Goal: Task Accomplishment & Management: Complete application form

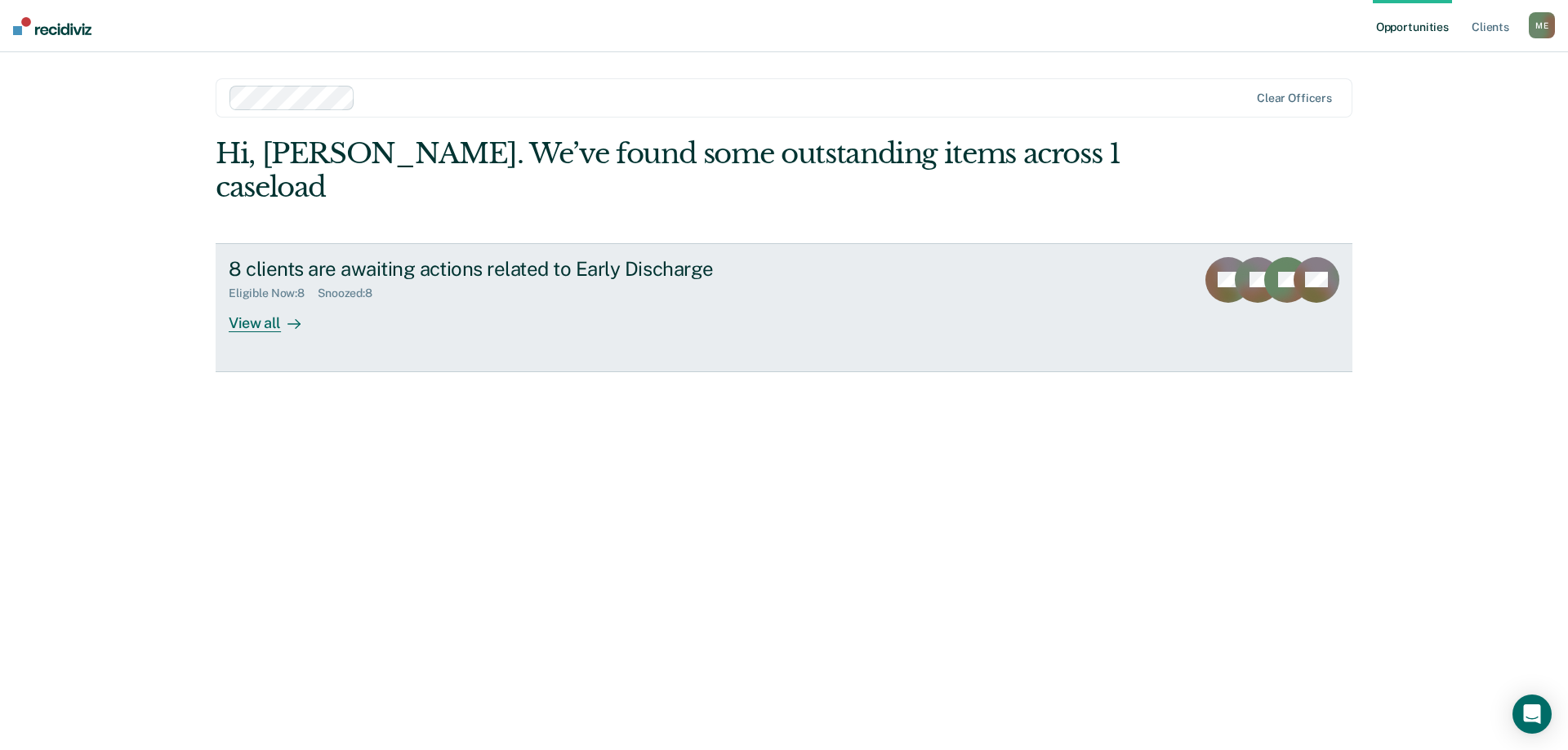
click at [262, 301] on link "8 clients are awaiting actions related to Early Discharge Eligible Now : 8 Snoo…" at bounding box center [784, 308] width 1137 height 129
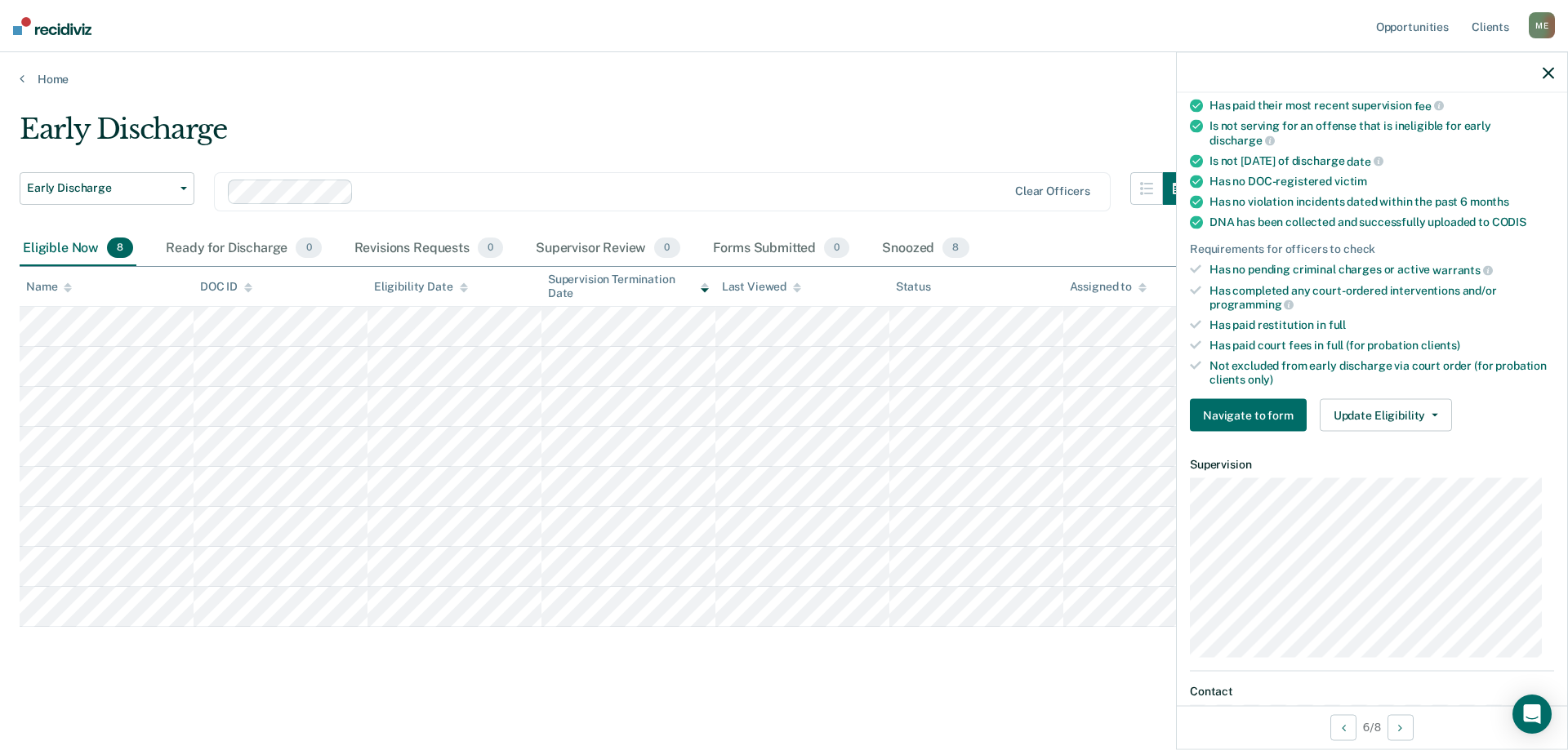
scroll to position [81, 0]
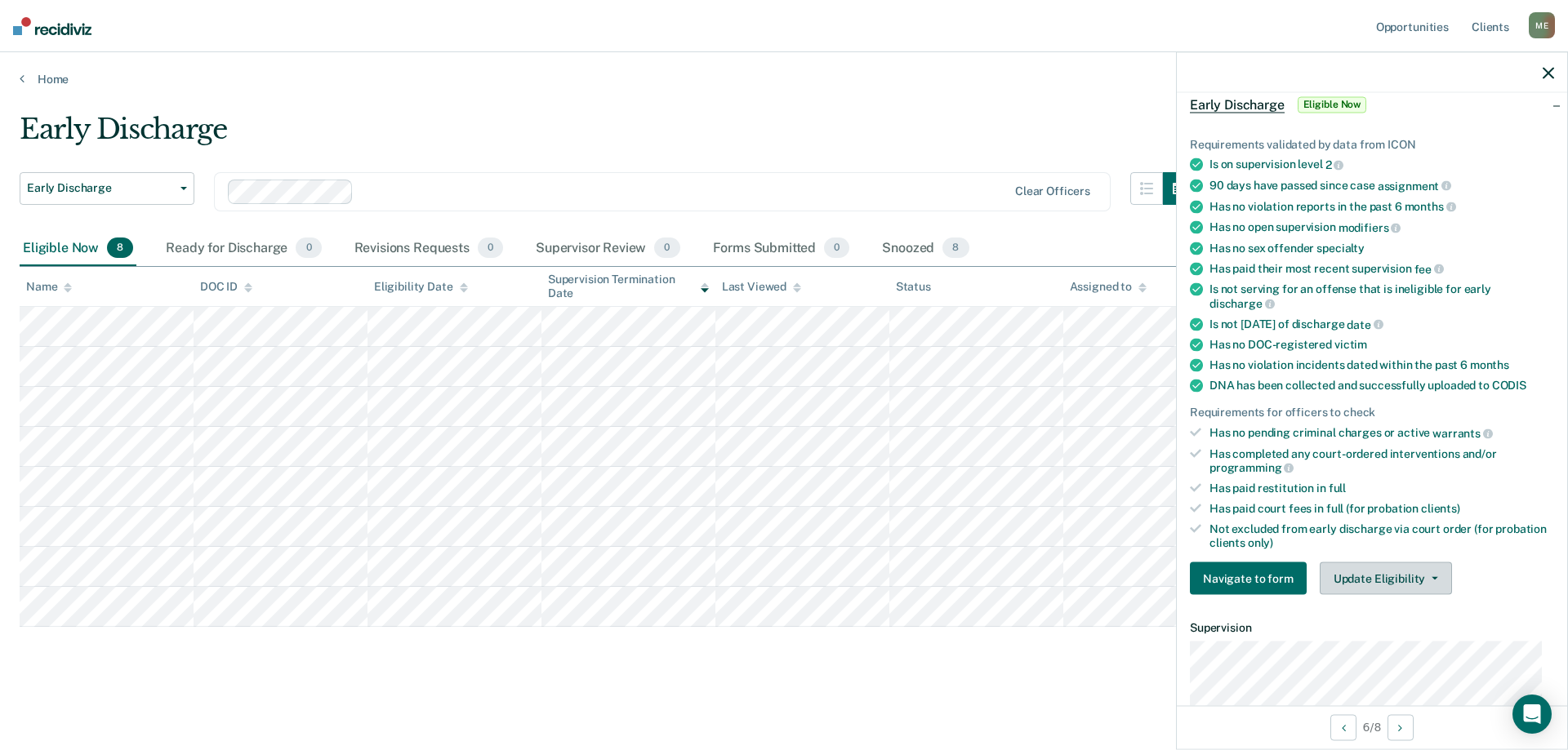
click at [1402, 577] on button "Update Eligibility" at bounding box center [1386, 579] width 132 height 32
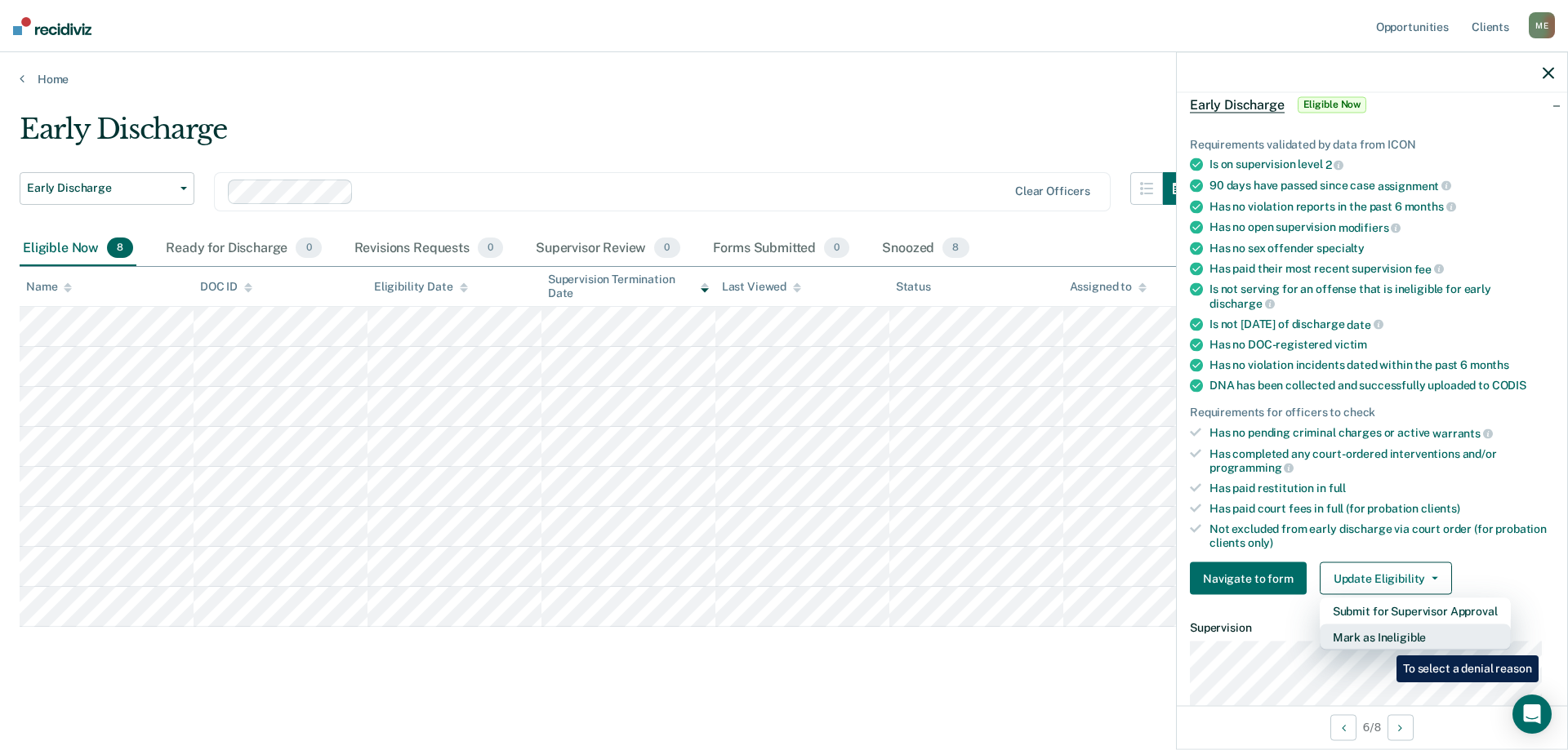
click at [1385, 643] on button "Mark as Ineligible" at bounding box center [1415, 637] width 191 height 26
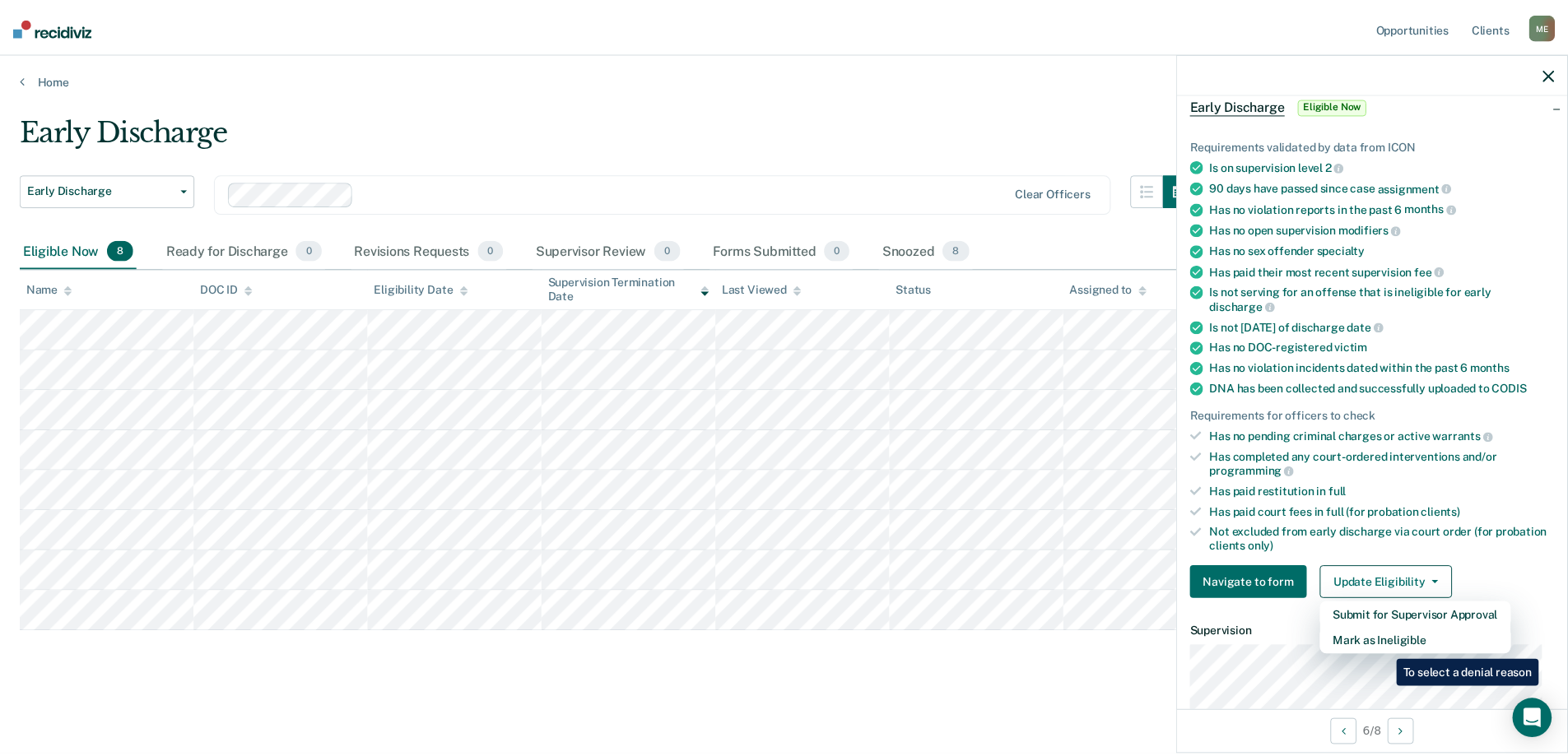
scroll to position [69, 0]
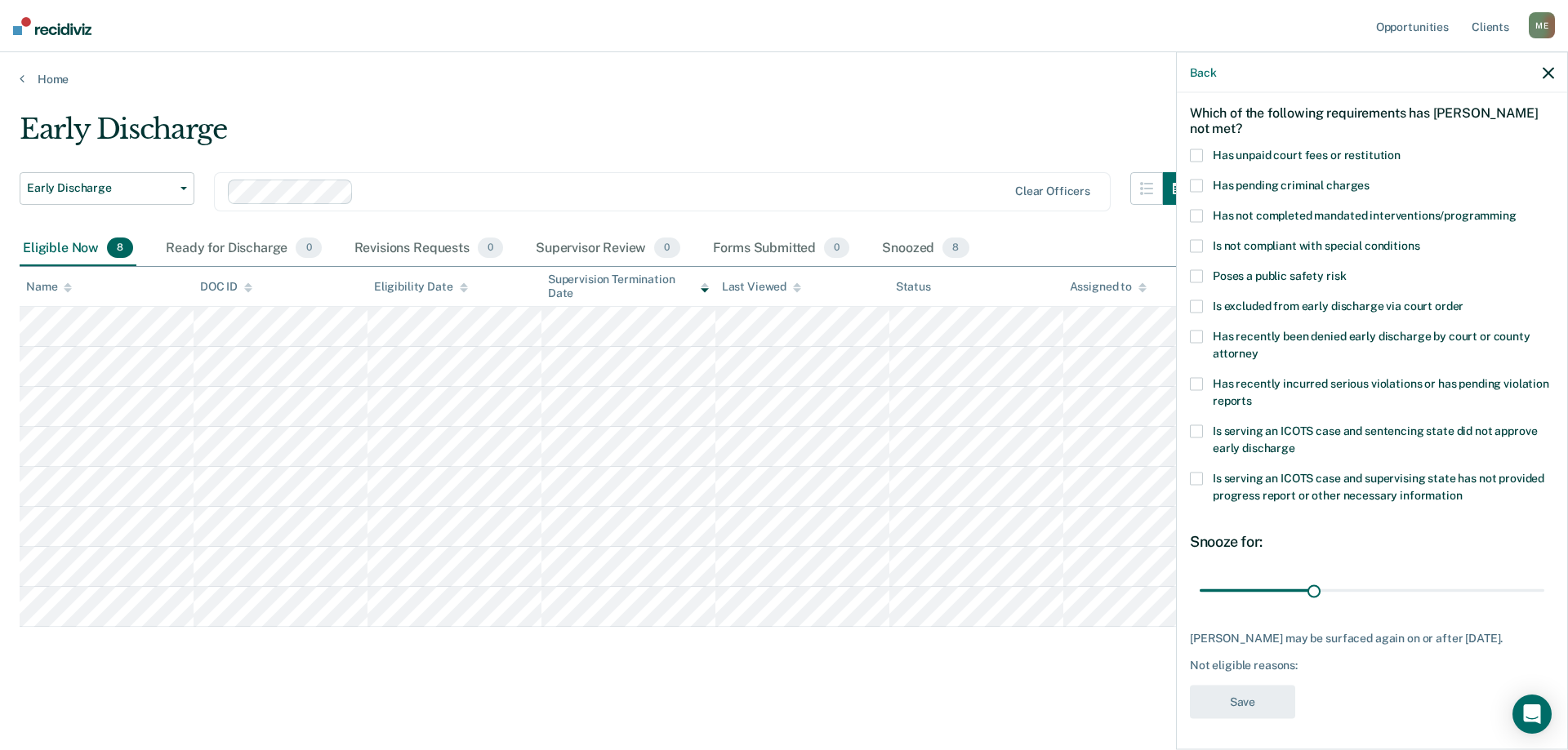
click at [1195, 151] on span at bounding box center [1196, 154] width 13 height 13
click at [1401, 148] on input "Has unpaid court fees or restitution" at bounding box center [1401, 148] width 0 height 0
drag, startPoint x: 1234, startPoint y: 591, endPoint x: 1284, endPoint y: 593, distance: 50.0
type input "90"
click at [1284, 593] on input "range" at bounding box center [1372, 590] width 345 height 29
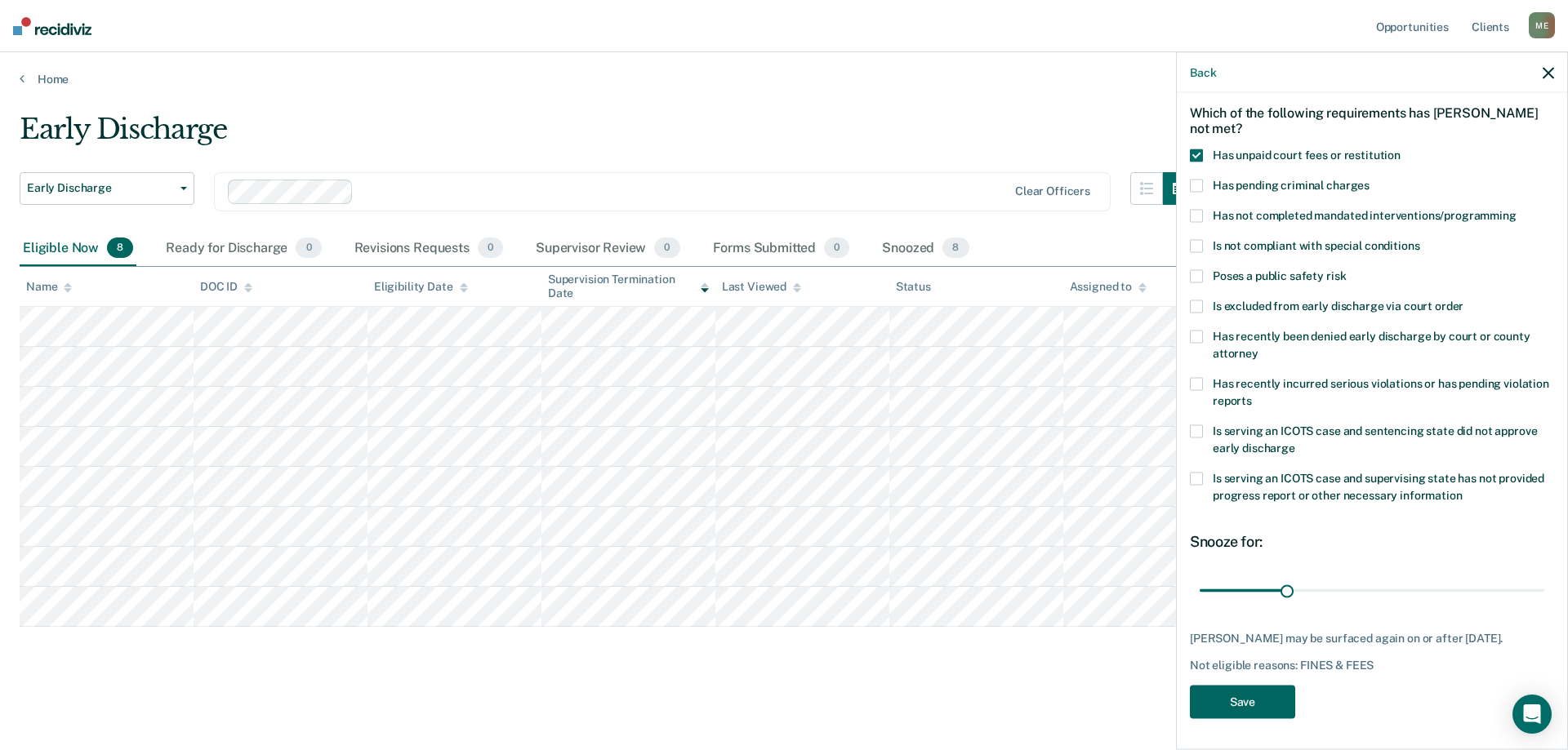
click at [1249, 719] on button "Save" at bounding box center [1243, 701] width 105 height 33
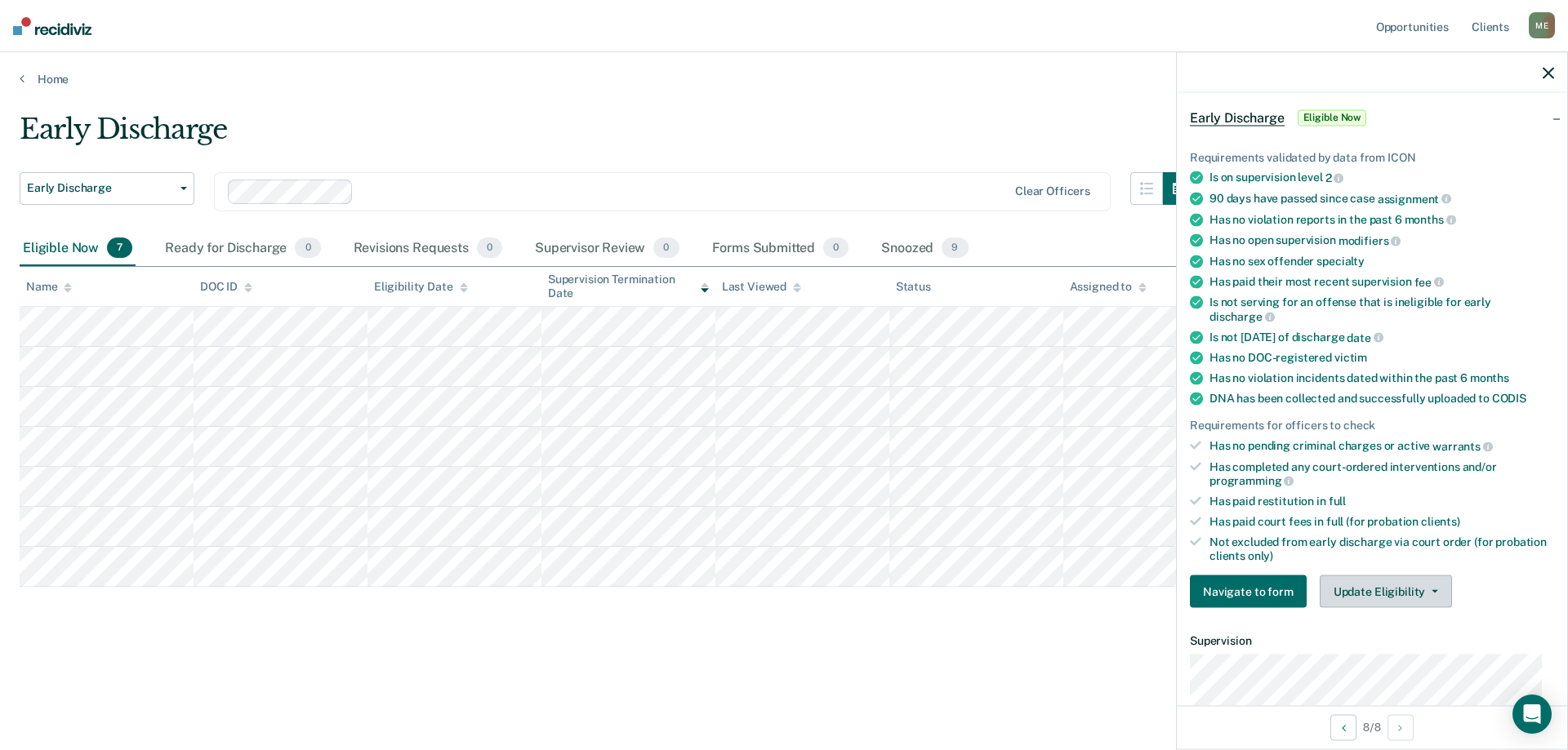
click at [1370, 583] on button "Update Eligibility" at bounding box center [1386, 591] width 132 height 32
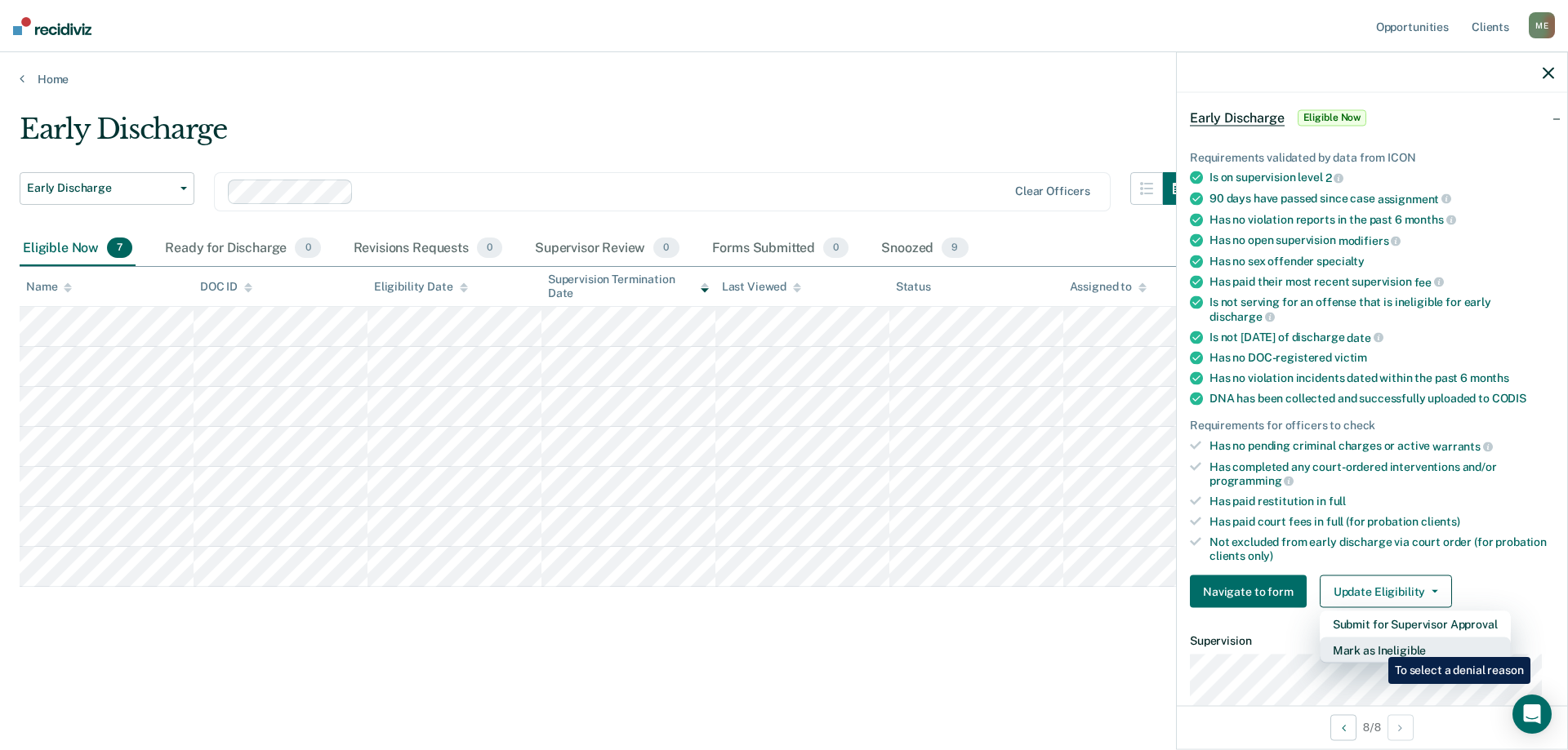
click at [1376, 645] on button "Mark as Ineligible" at bounding box center [1415, 650] width 191 height 26
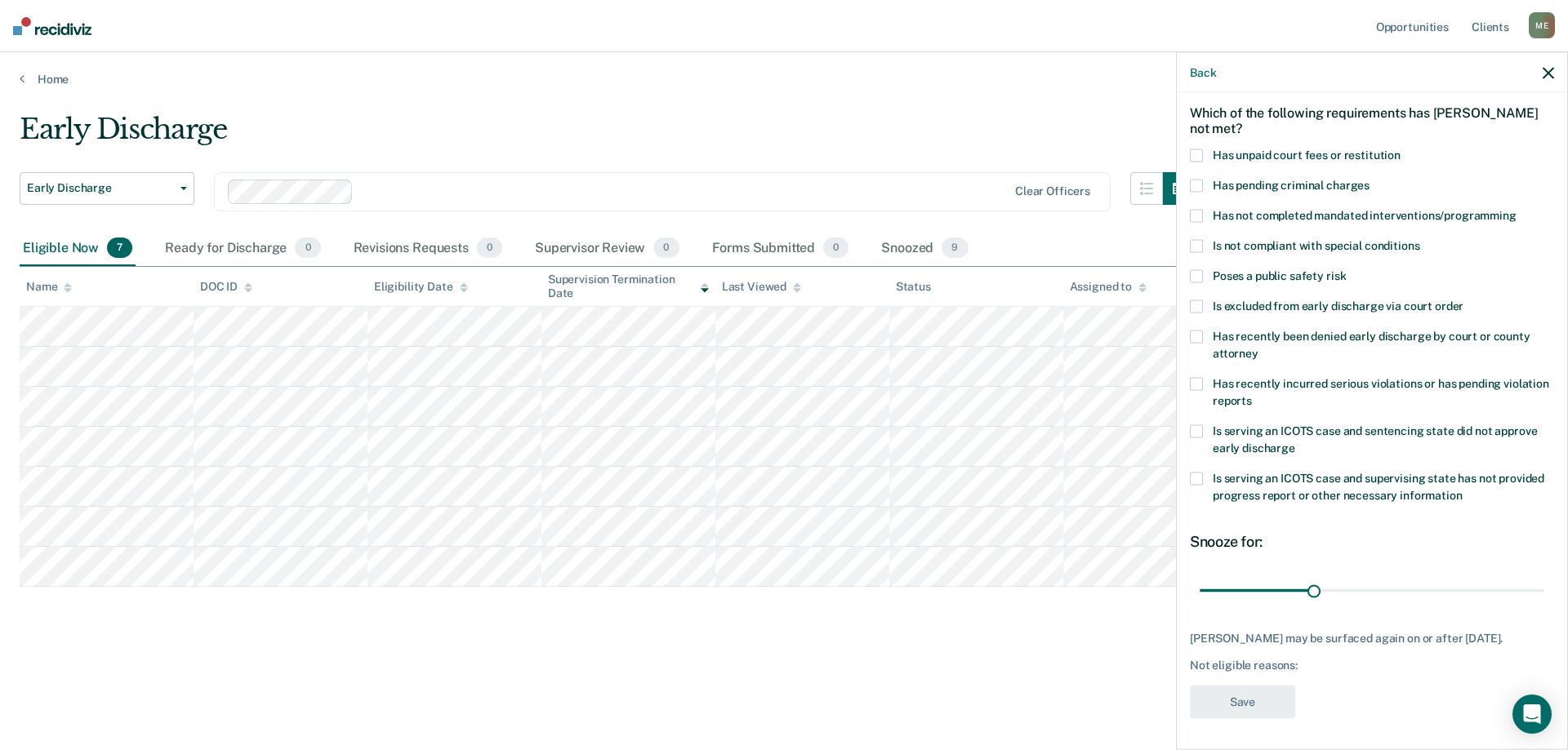
click at [1199, 151] on span at bounding box center [1196, 154] width 13 height 13
click at [1401, 148] on input "Has unpaid court fees or restitution" at bounding box center [1401, 148] width 0 height 0
drag, startPoint x: 1239, startPoint y: 588, endPoint x: 1284, endPoint y: 588, distance: 45.0
type input "90"
click at [1284, 588] on input "range" at bounding box center [1372, 590] width 345 height 29
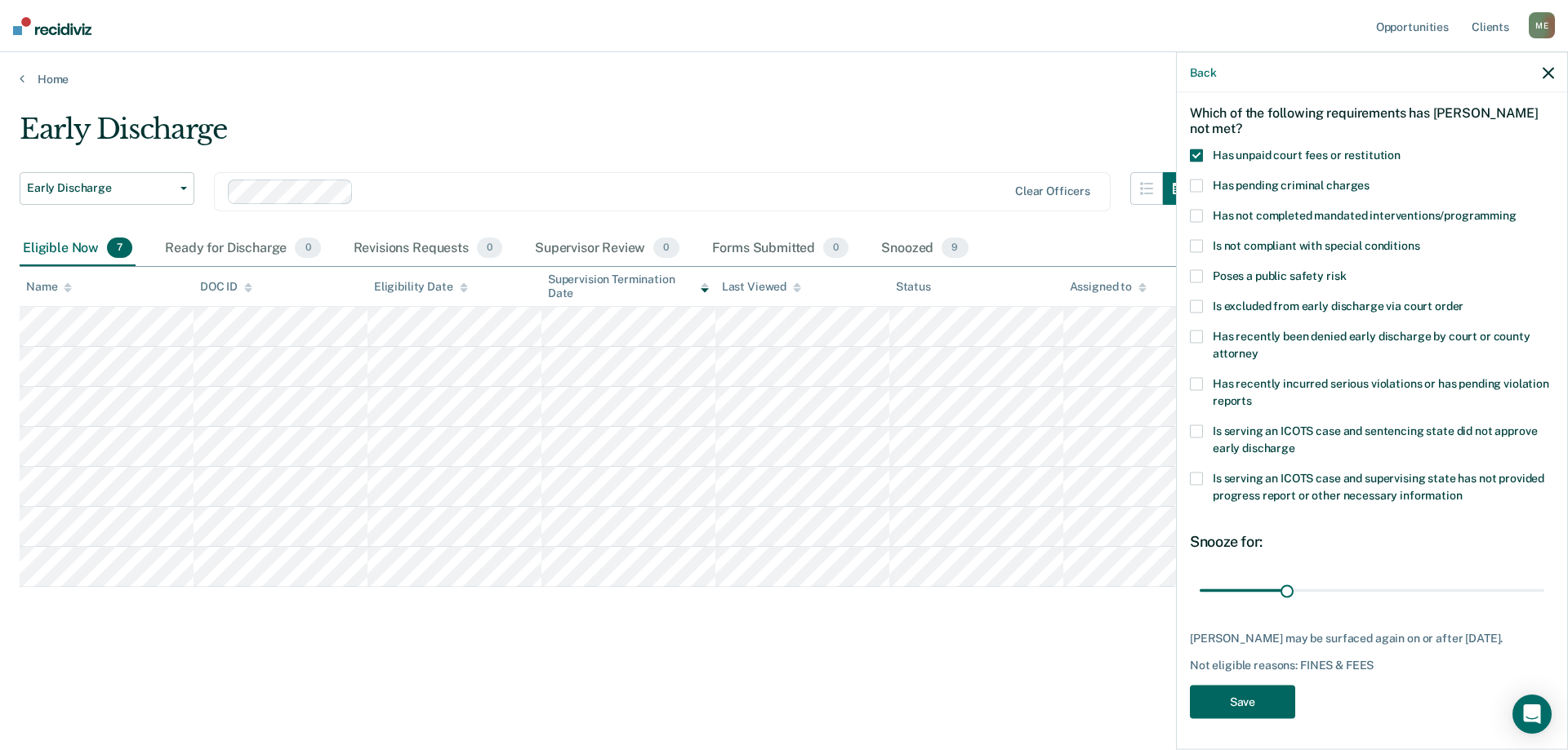
click at [1273, 693] on button "Save" at bounding box center [1243, 701] width 105 height 33
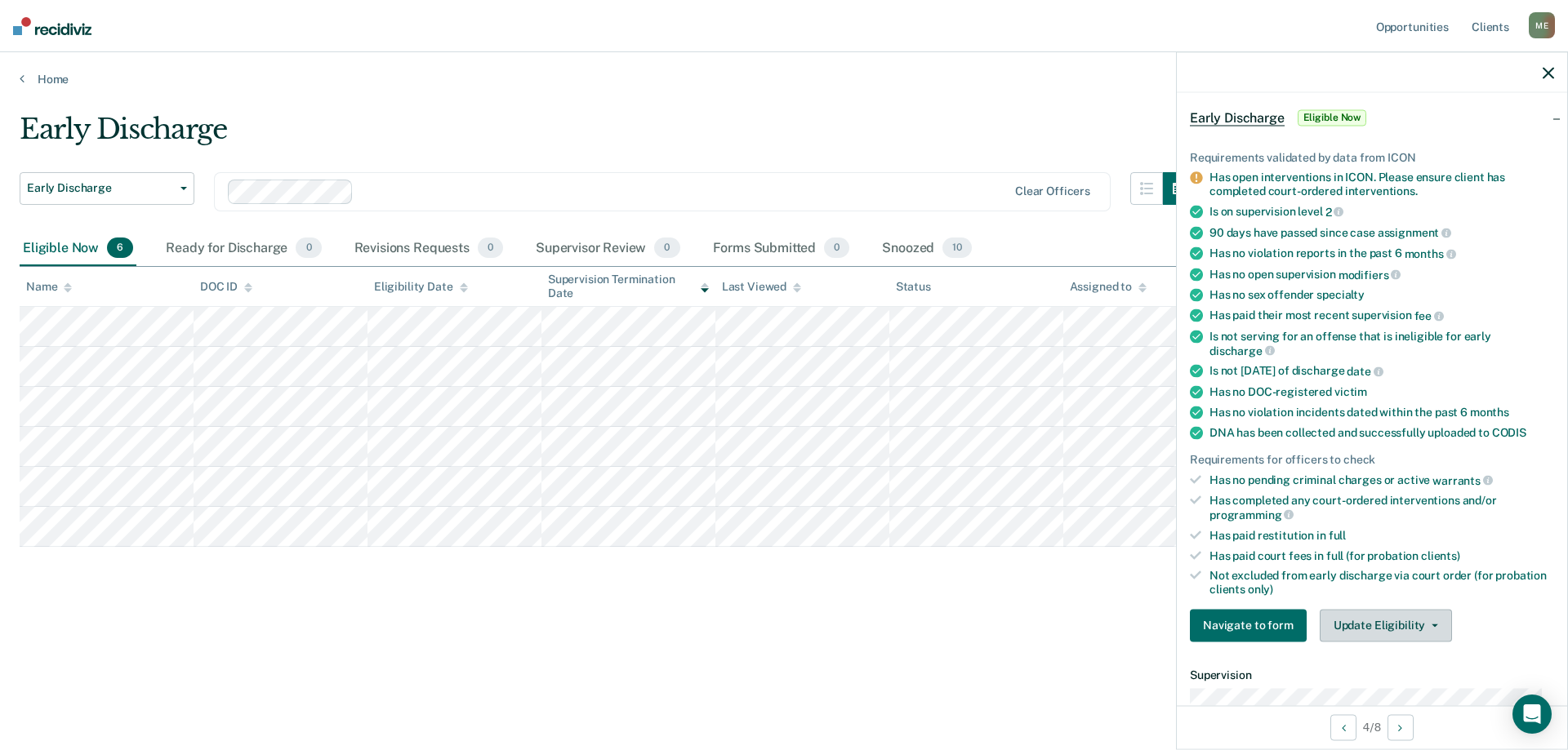
click at [1386, 620] on button "Update Eligibility" at bounding box center [1386, 625] width 132 height 32
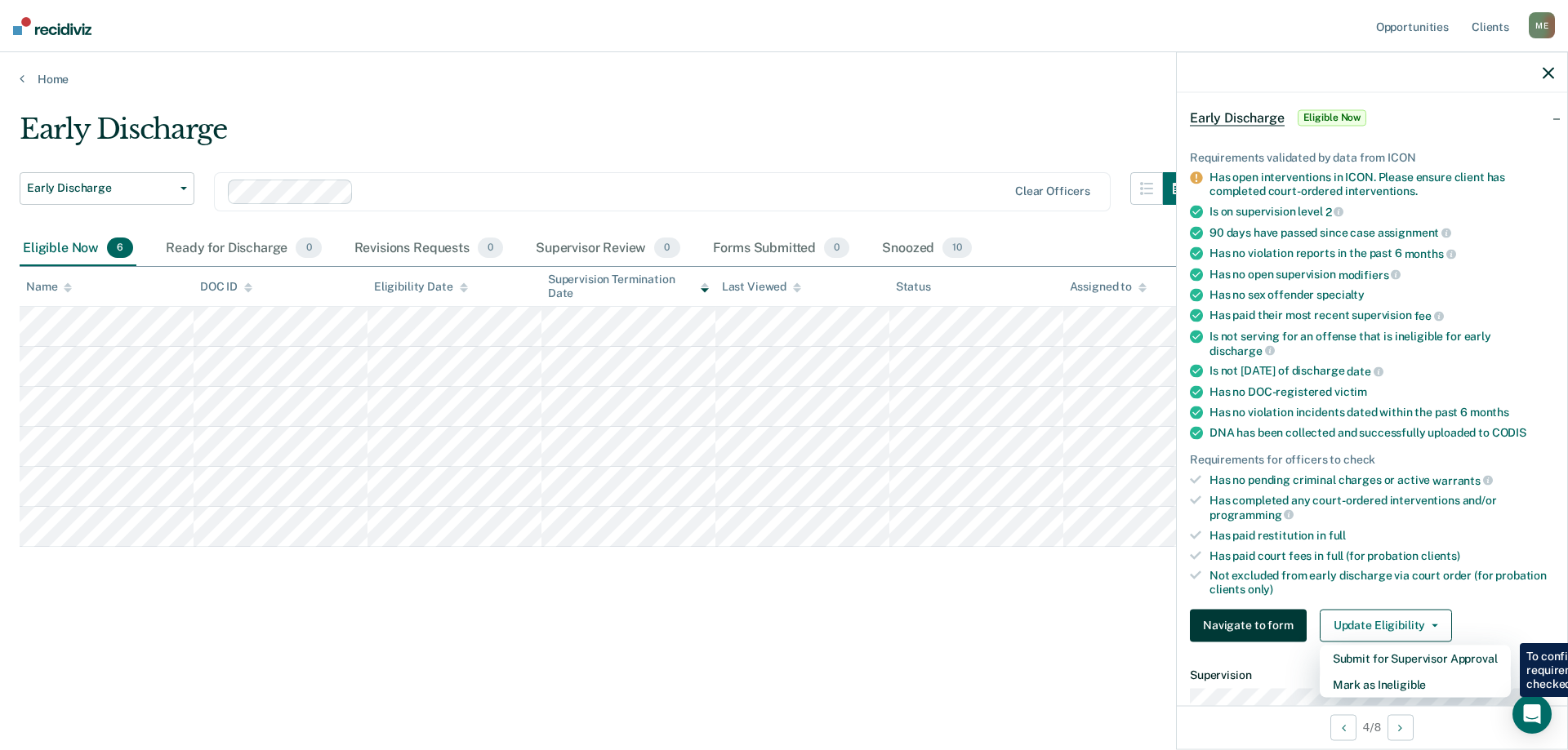
click at [1233, 615] on button "Navigate to form" at bounding box center [1249, 625] width 117 height 32
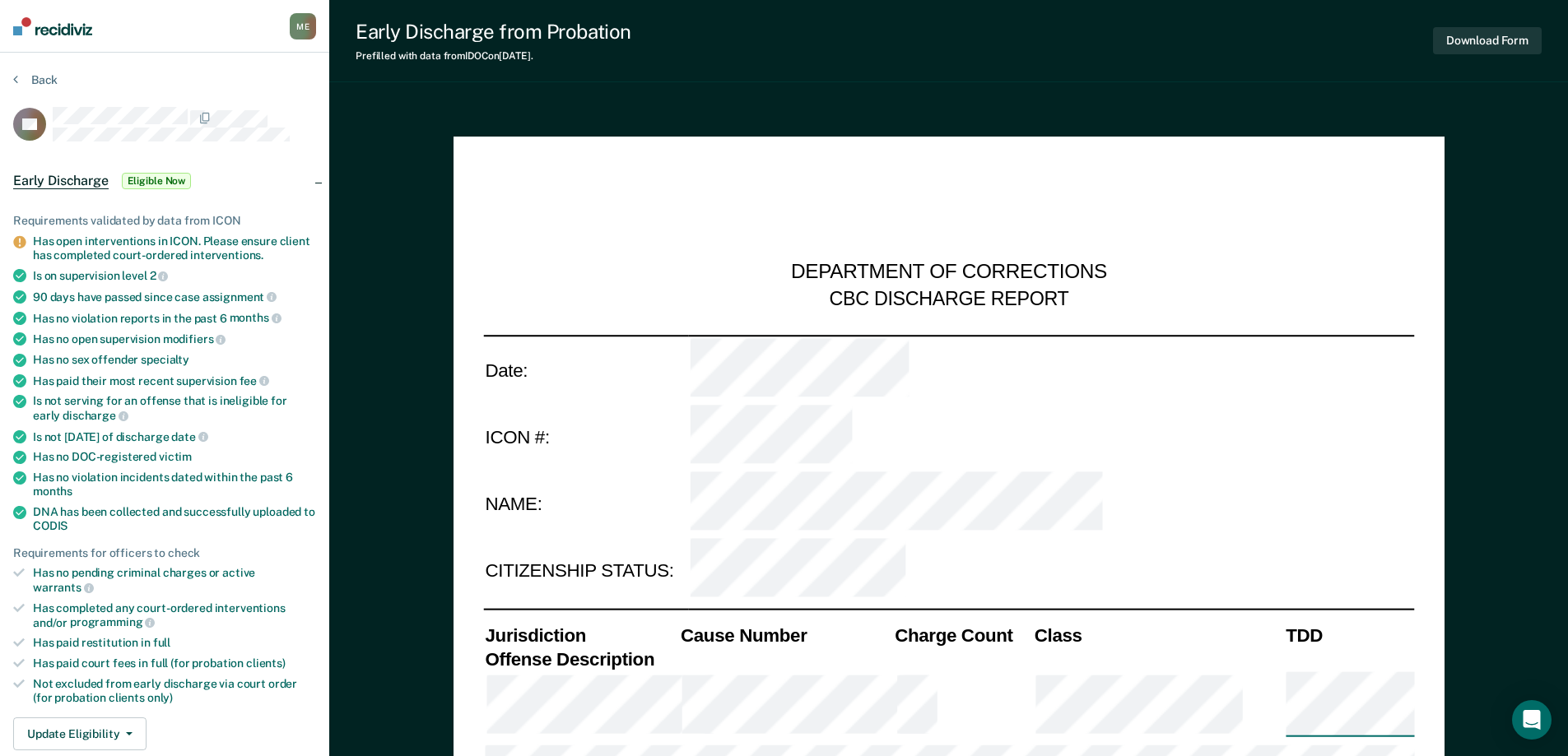
click at [176, 32] on nav "McKenzie Eckert M E Profile How it works Log Out" at bounding box center [164, 27] width 329 height 53
click at [37, 77] on button "Back" at bounding box center [35, 80] width 44 height 15
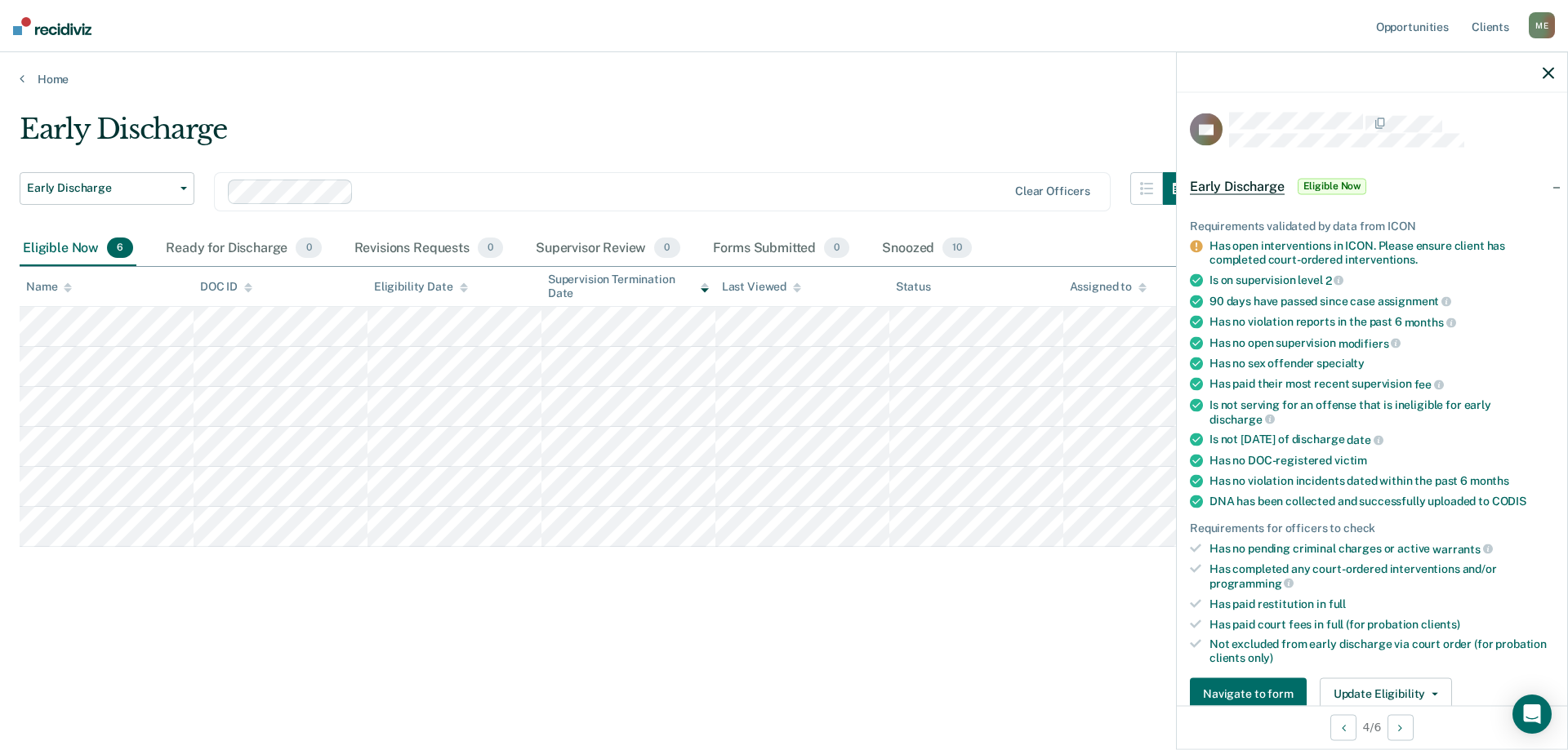
click at [1201, 248] on icon at bounding box center [1196, 247] width 12 height 12
click at [1296, 696] on button "Navigate to form" at bounding box center [1249, 694] width 117 height 32
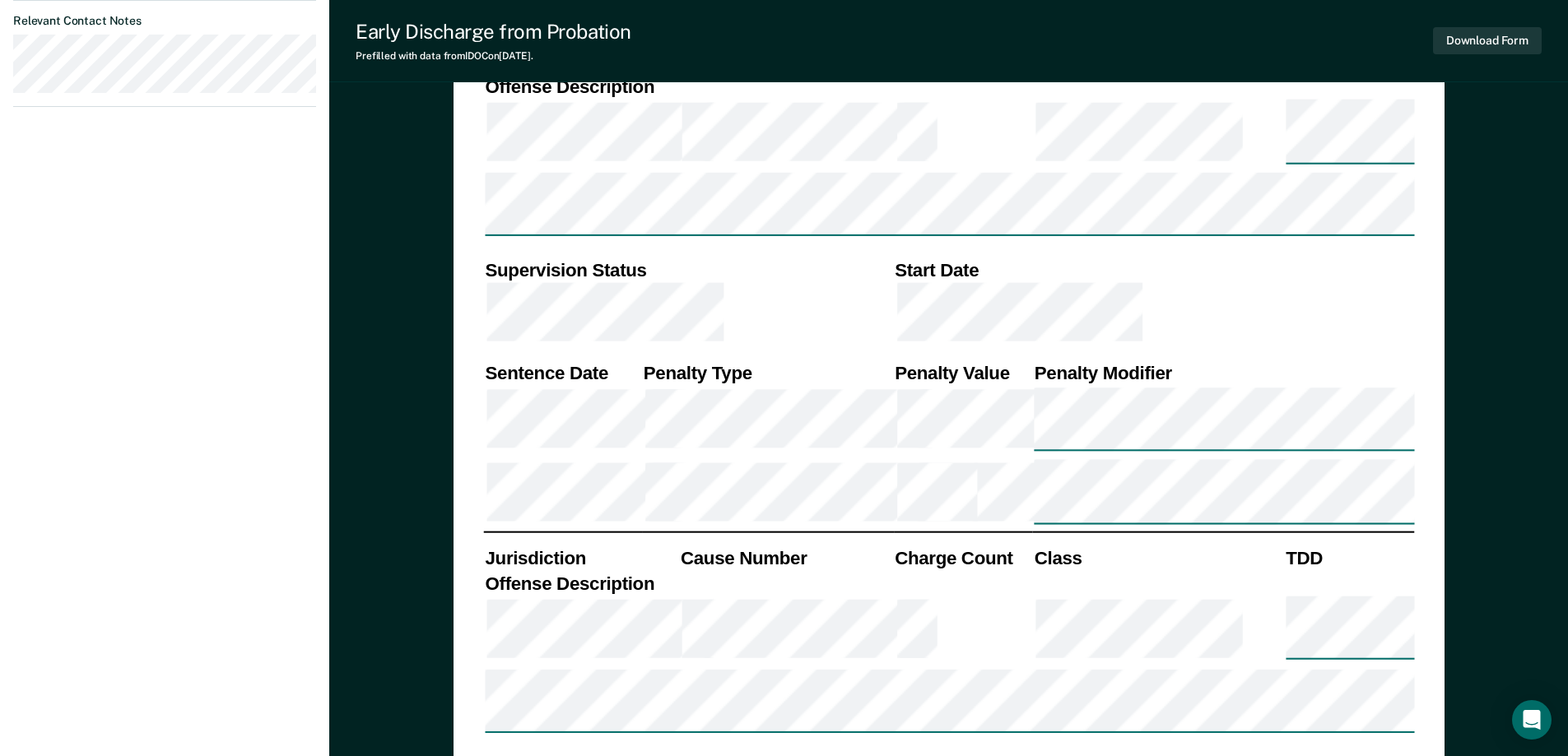
scroll to position [1152, 0]
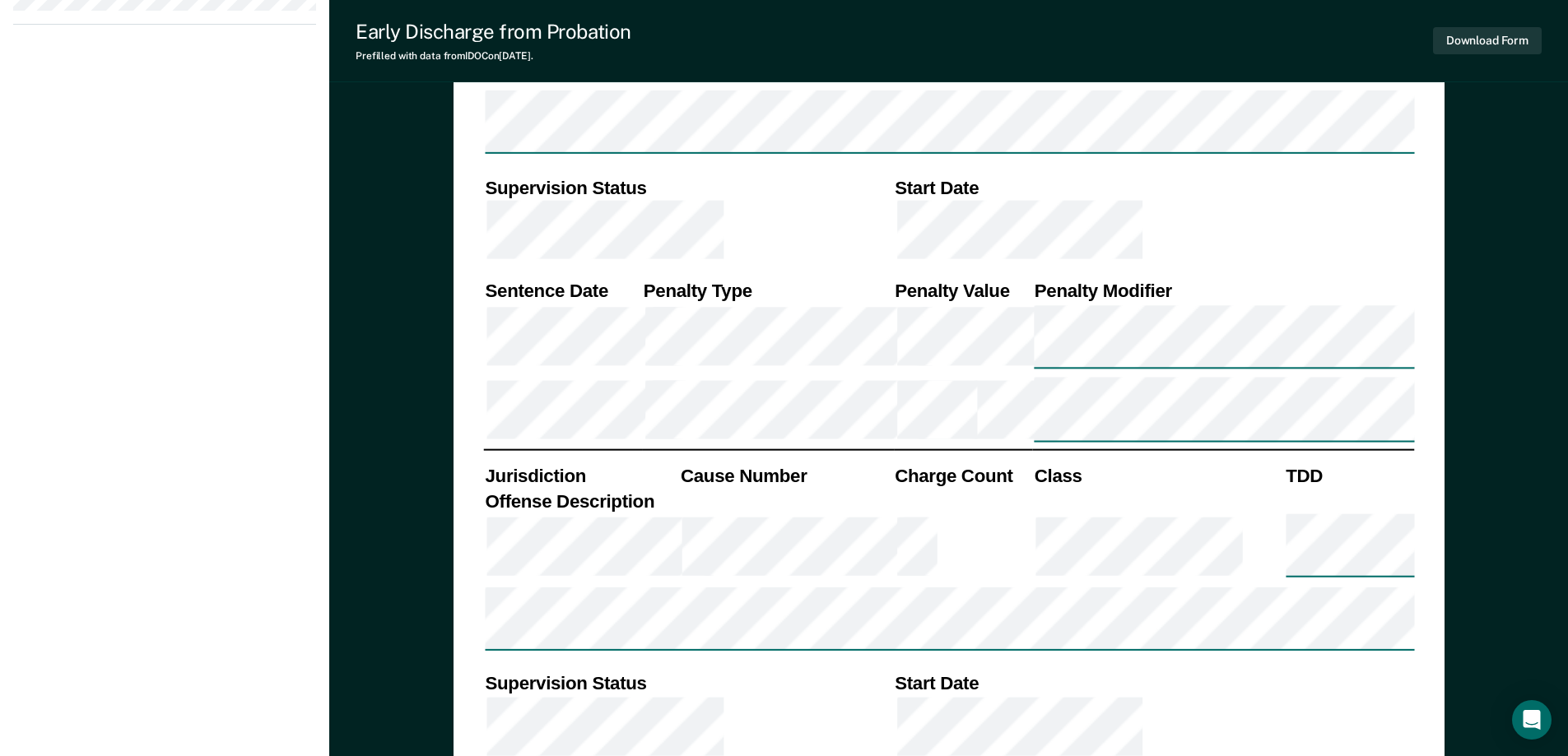
type textarea "x"
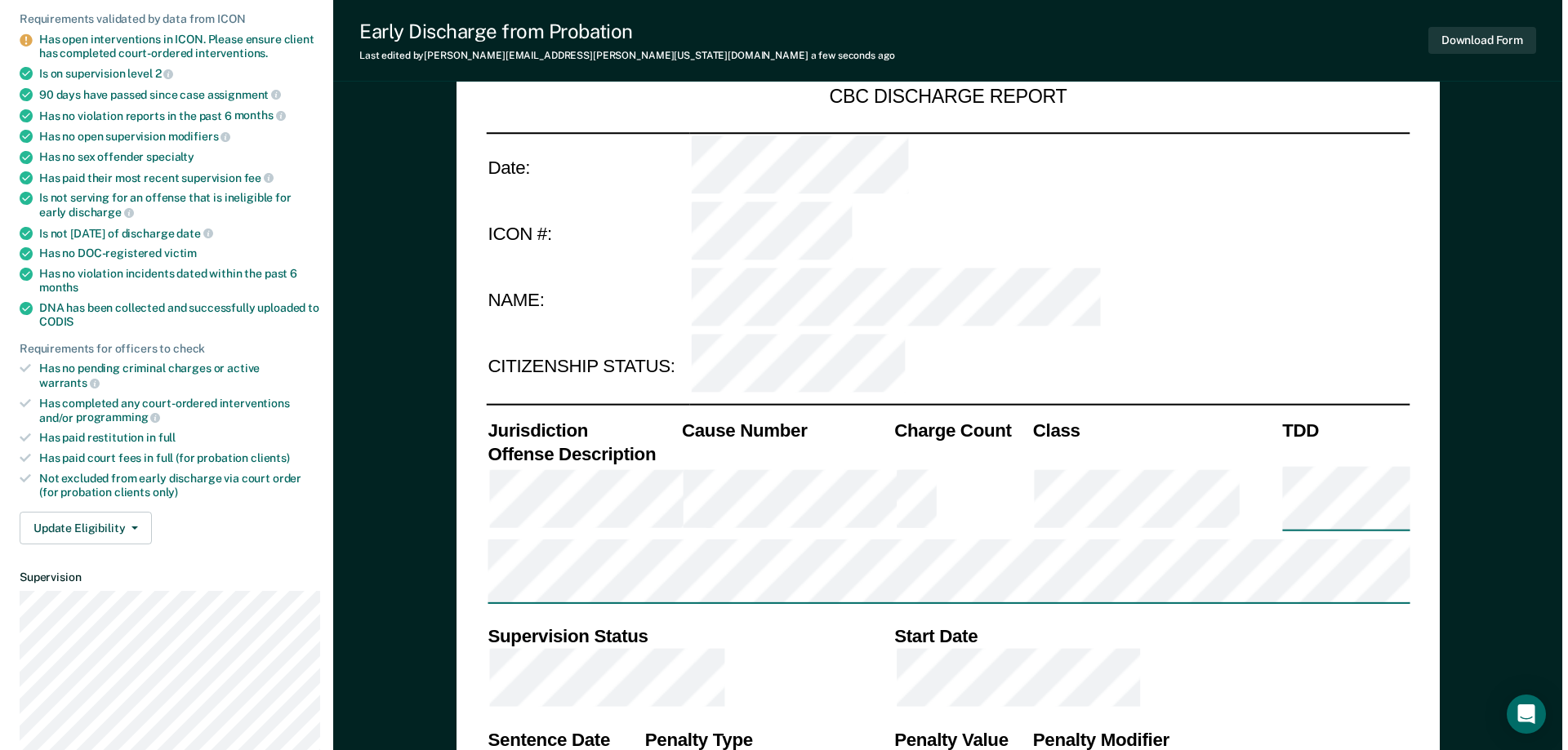
scroll to position [0, 0]
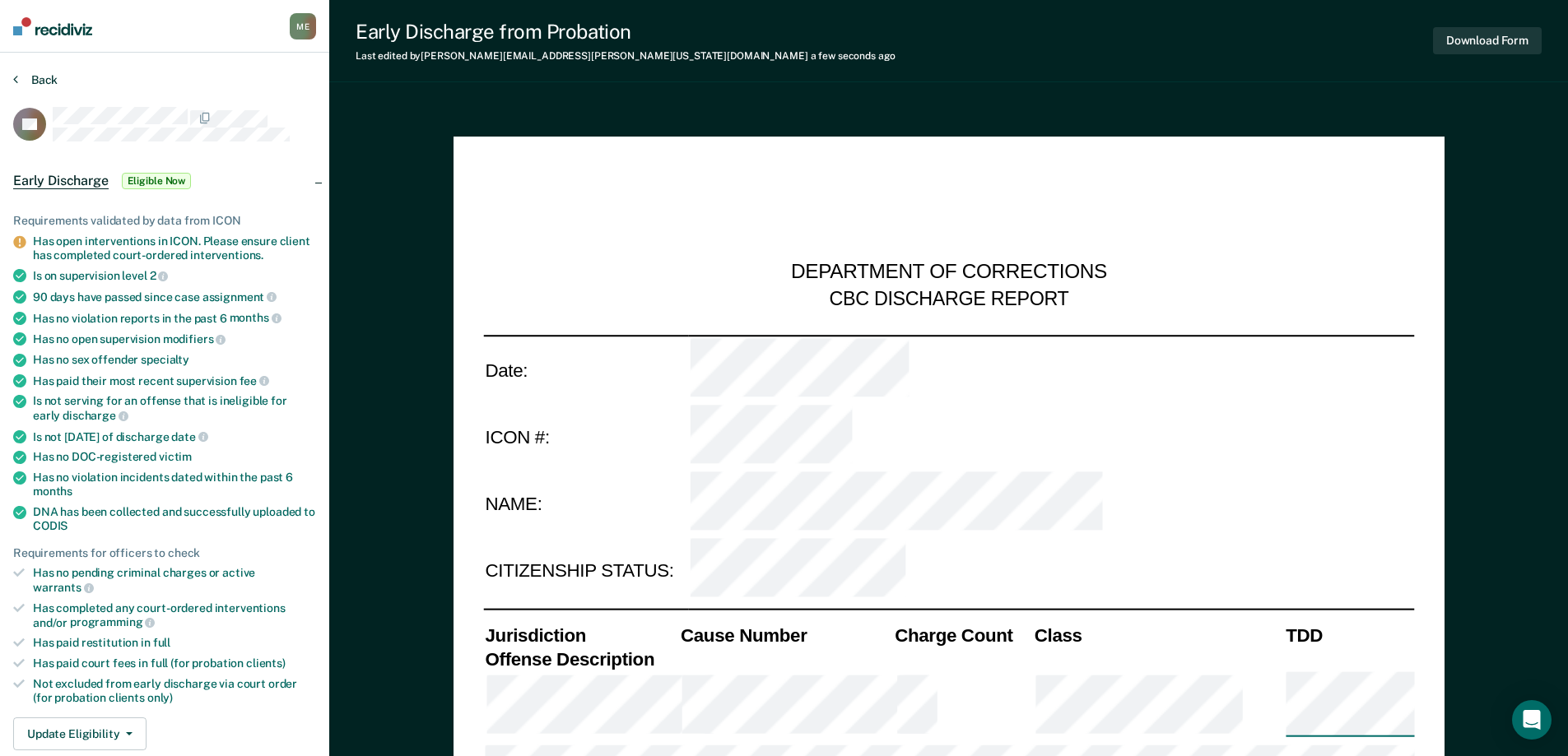
click at [17, 76] on icon at bounding box center [15, 79] width 5 height 13
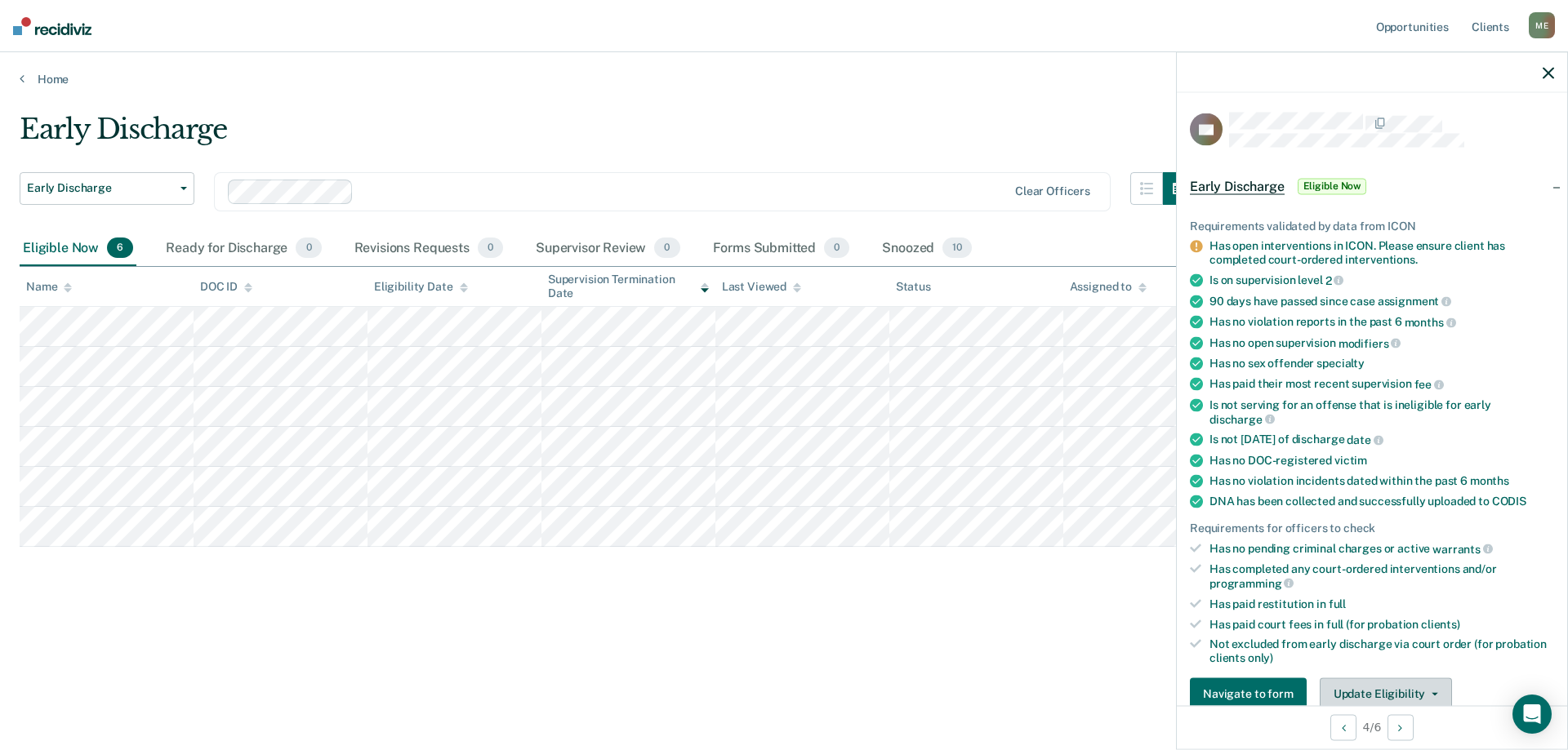
click at [1372, 699] on button "Update Eligibility" at bounding box center [1386, 694] width 132 height 32
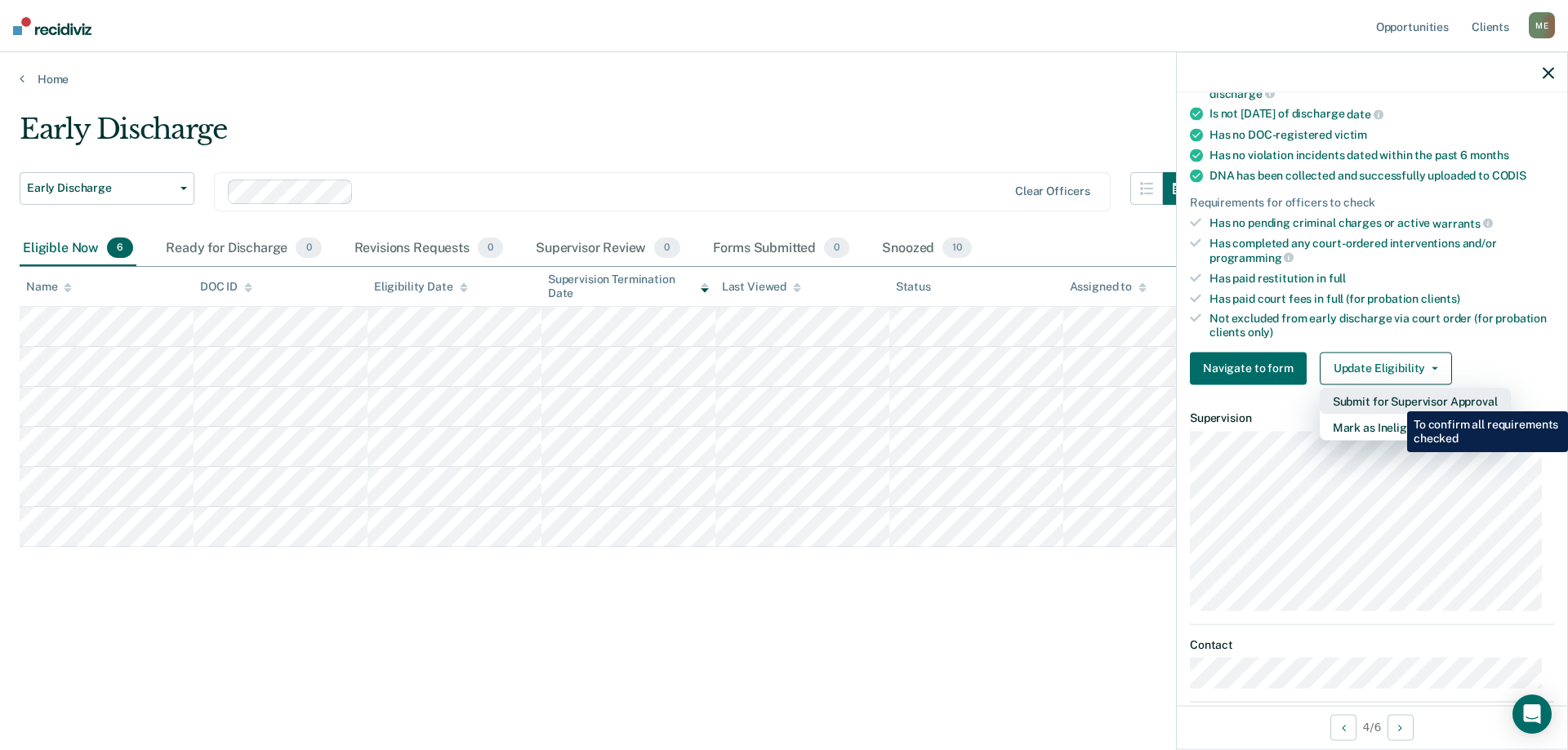
click at [1395, 399] on button "Submit for Supervisor Approval" at bounding box center [1415, 400] width 191 height 26
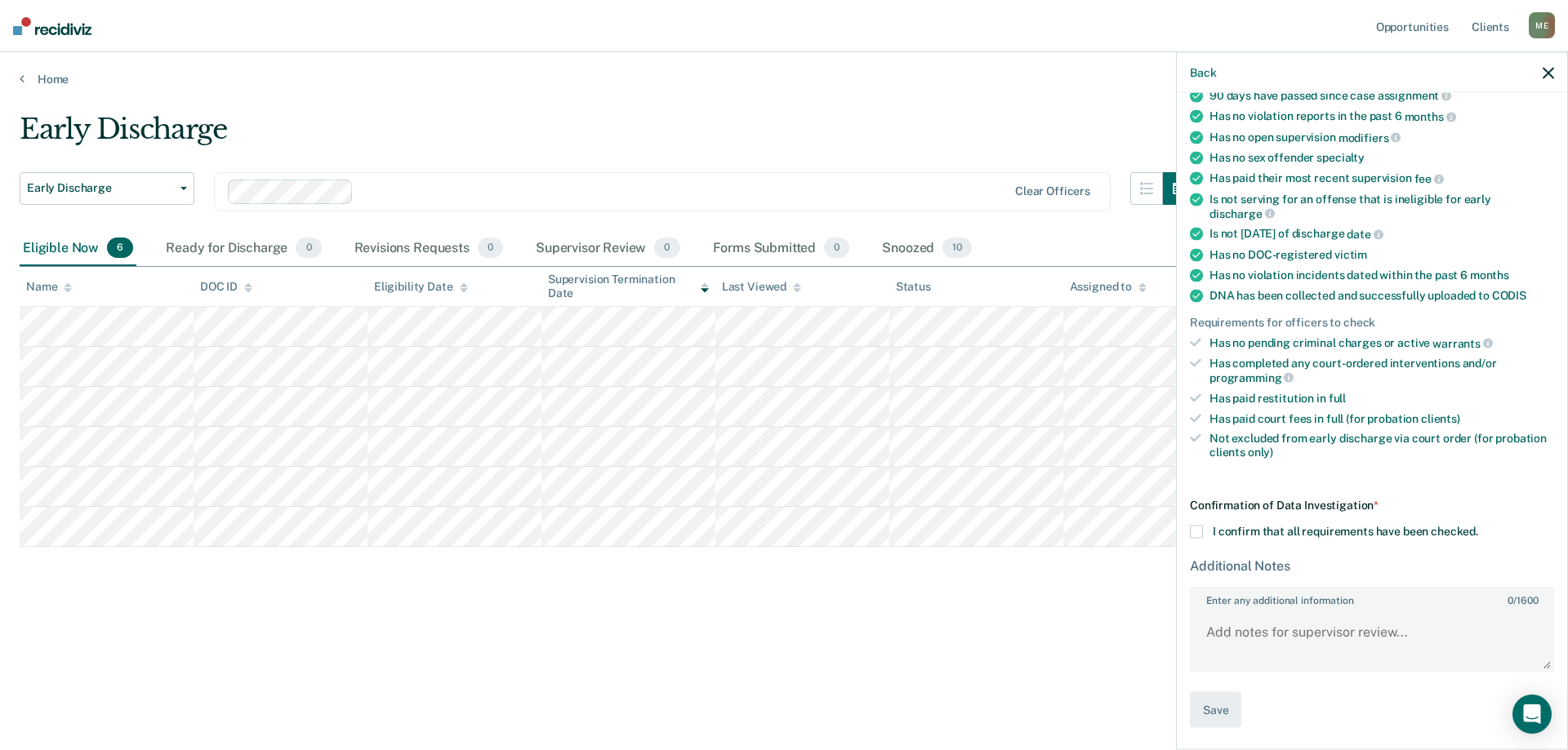
click at [1197, 526] on span at bounding box center [1196, 531] width 13 height 13
click at [1478, 525] on input "I confirm that all requirements have been checked." at bounding box center [1478, 525] width 0 height 0
click at [1217, 643] on textarea "Enter any additional information 0 / 1600" at bounding box center [1372, 640] width 361 height 60
type textarea "Has a POP set up with the courts for his fines."
click at [1220, 709] on button "Save" at bounding box center [1216, 709] width 52 height 36
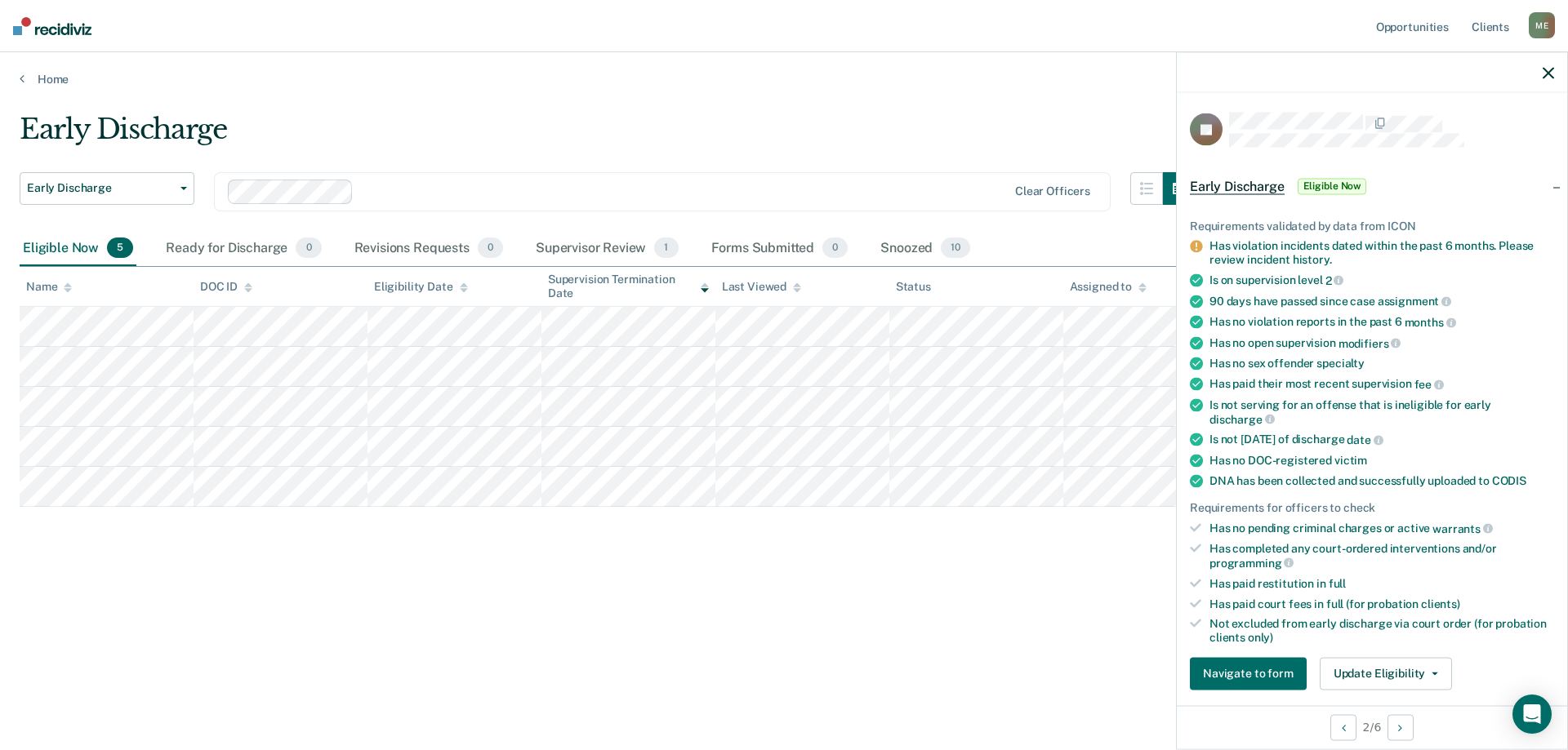
scroll to position [163, 0]
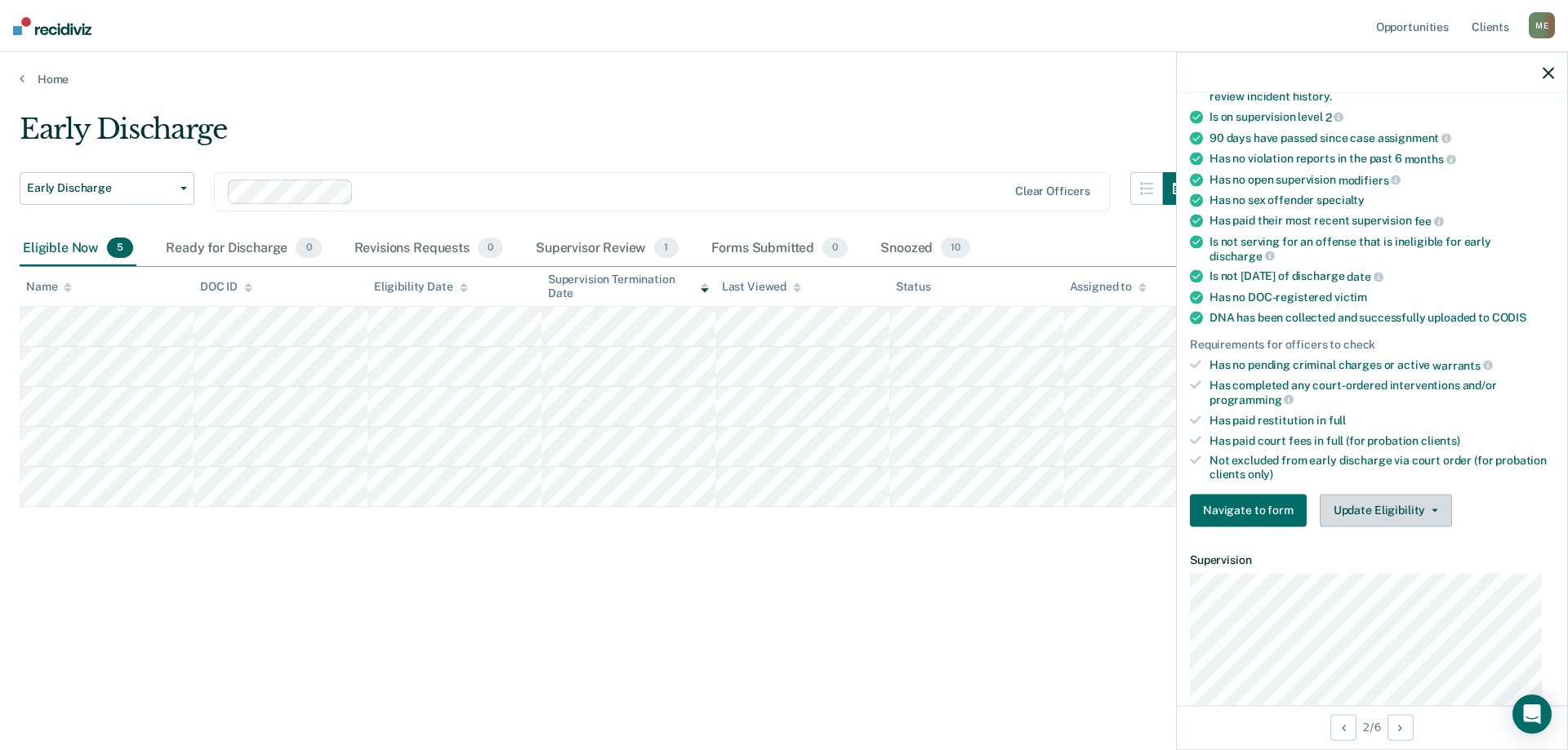
click at [1438, 514] on button "Update Eligibility" at bounding box center [1386, 510] width 132 height 32
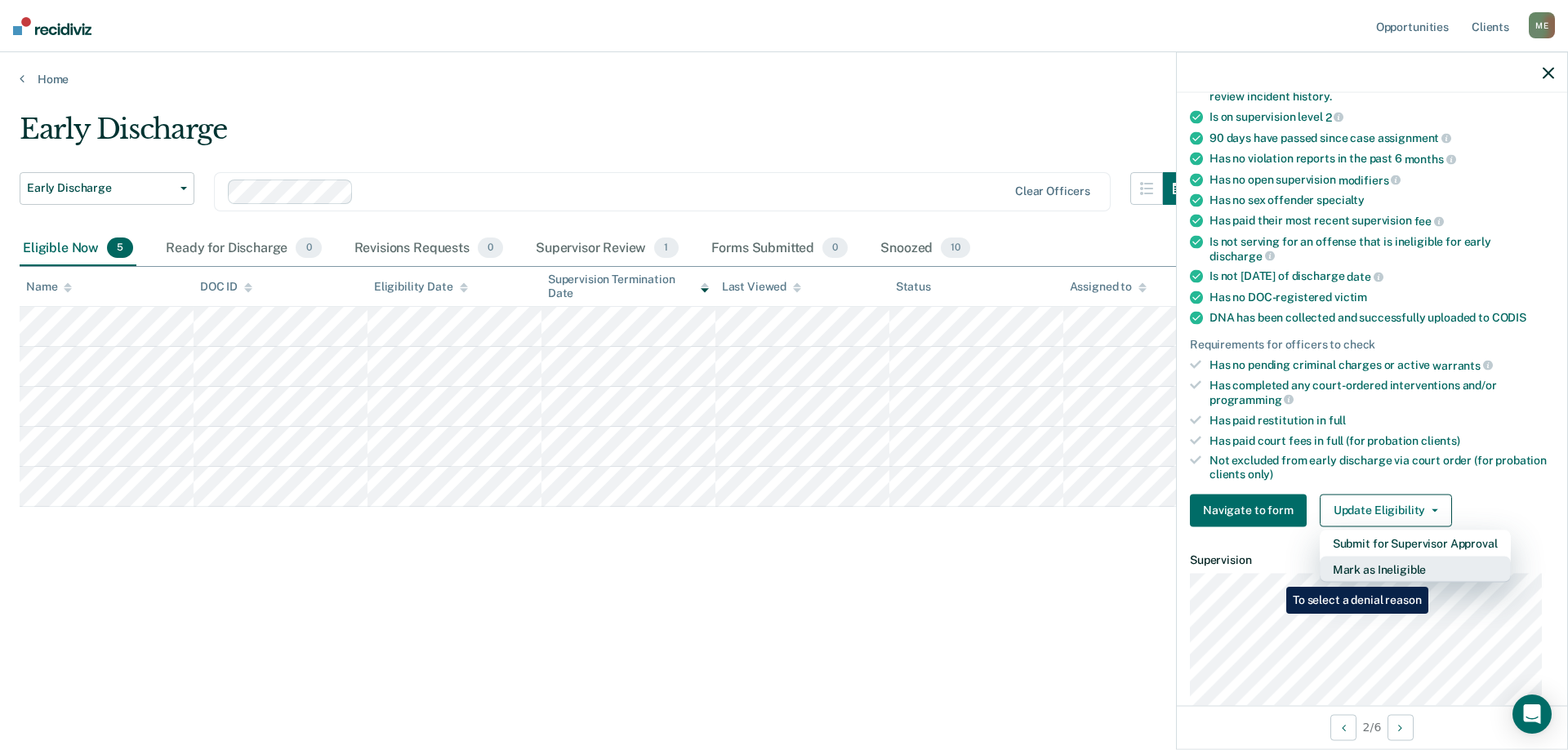
click at [1431, 574] on button "Mark as Ineligible" at bounding box center [1415, 568] width 191 height 26
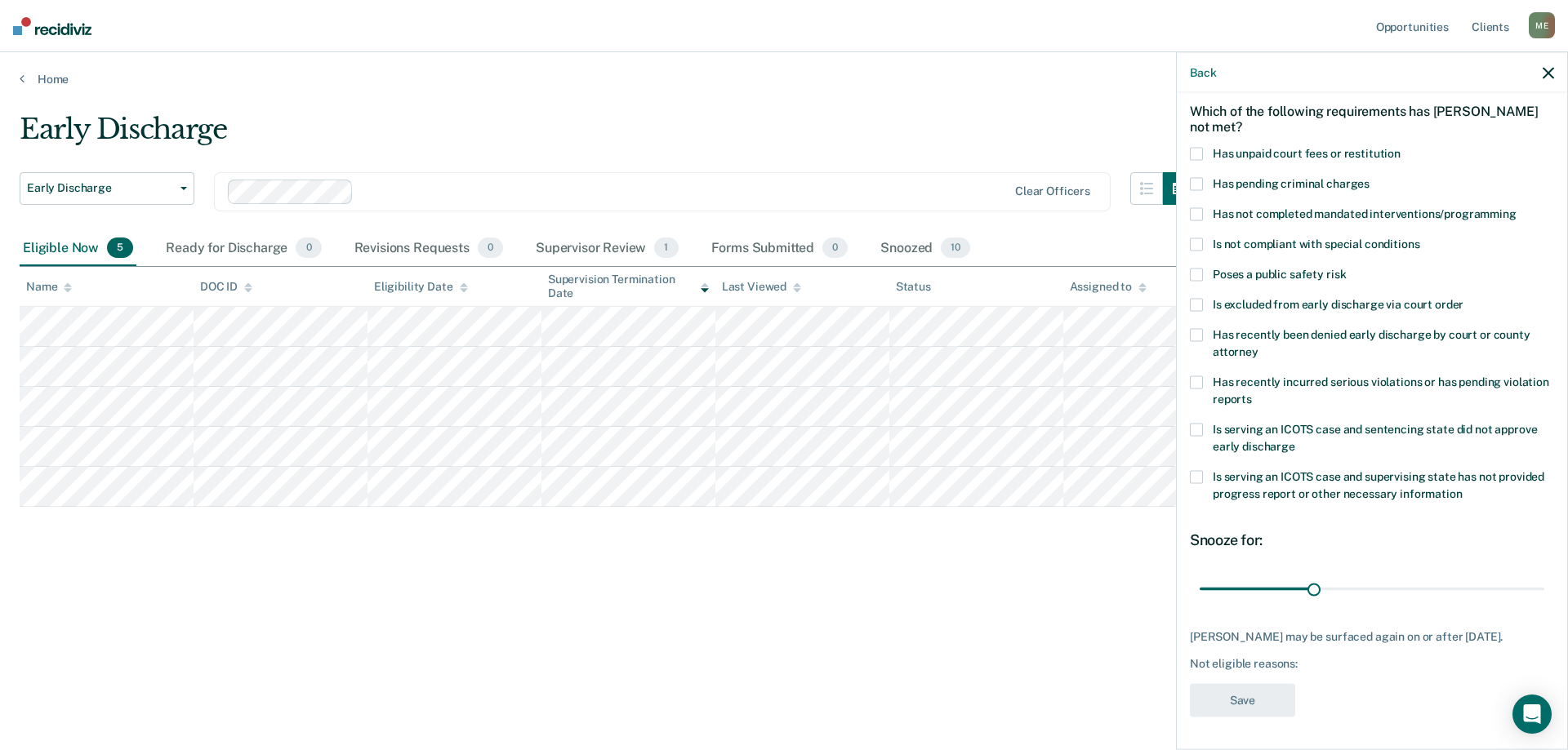
click at [1203, 147] on label "Has unpaid court fees or restitution" at bounding box center [1372, 155] width 364 height 17
click at [1401, 147] on input "Has unpaid court fees or restitution" at bounding box center [1401, 147] width 0 height 0
drag, startPoint x: 1237, startPoint y: 579, endPoint x: 1284, endPoint y: 585, distance: 47.4
type input "90"
click at [1284, 585] on input "range" at bounding box center [1372, 589] width 345 height 29
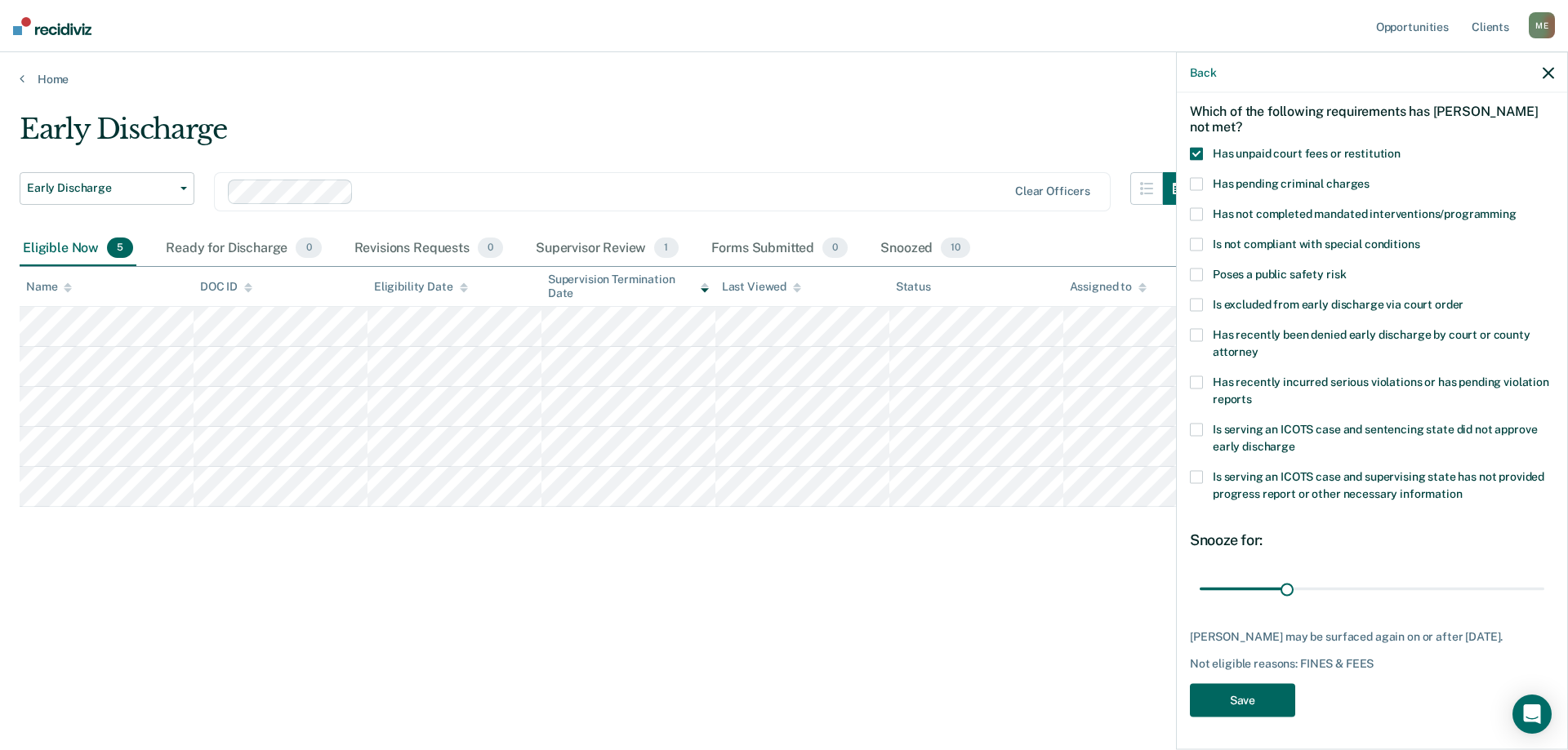
click at [1260, 700] on button "Save" at bounding box center [1243, 699] width 105 height 33
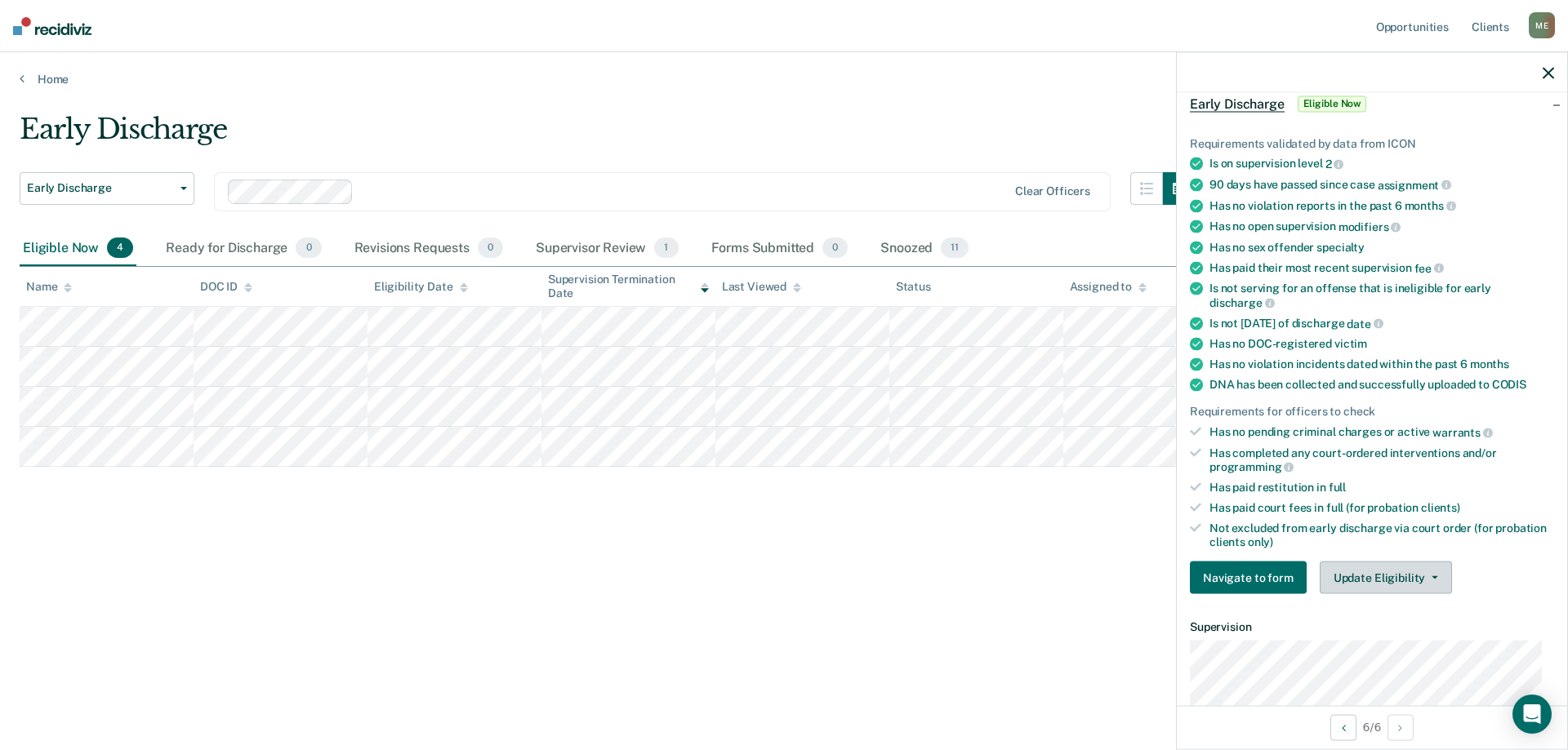
click at [1388, 589] on button "Update Eligibility" at bounding box center [1386, 578] width 132 height 32
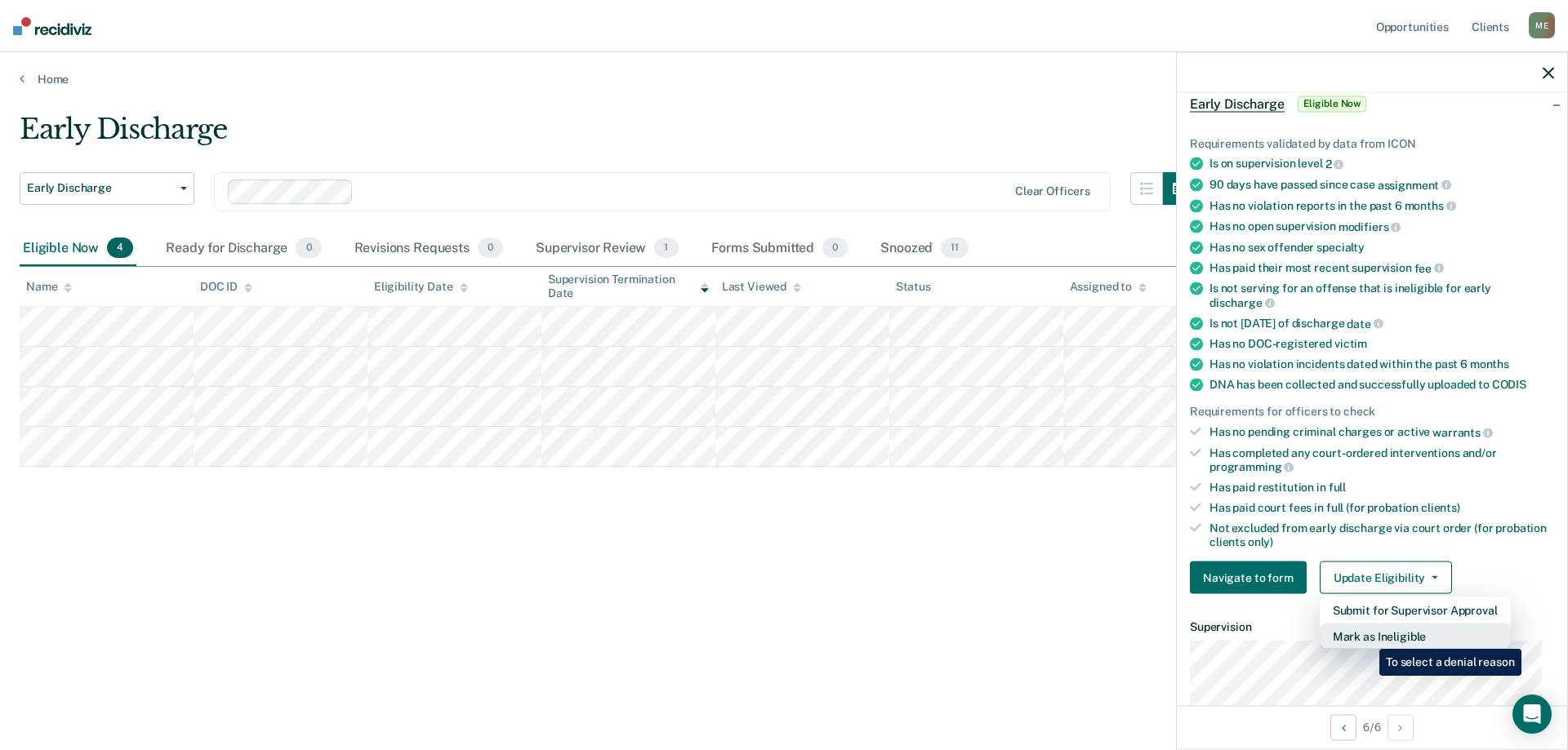
click at [1367, 636] on button "Mark as Ineligible" at bounding box center [1415, 636] width 191 height 26
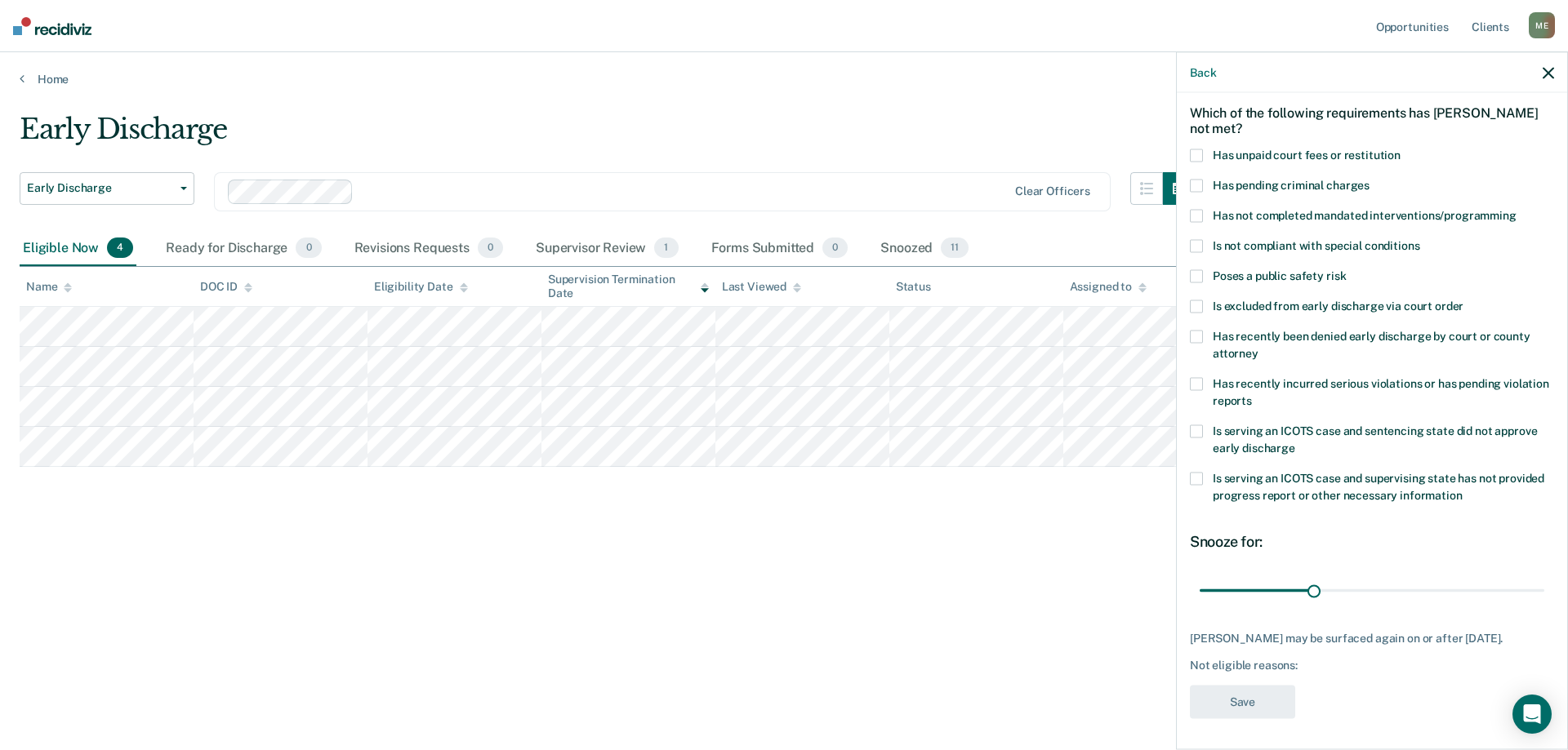
click at [1197, 153] on span at bounding box center [1196, 154] width 13 height 13
click at [1401, 148] on input "Has unpaid court fees or restitution" at bounding box center [1401, 148] width 0 height 0
drag, startPoint x: 1233, startPoint y: 590, endPoint x: 1311, endPoint y: 590, distance: 78.0
type input "120"
click at [1311, 590] on input "range" at bounding box center [1372, 590] width 345 height 29
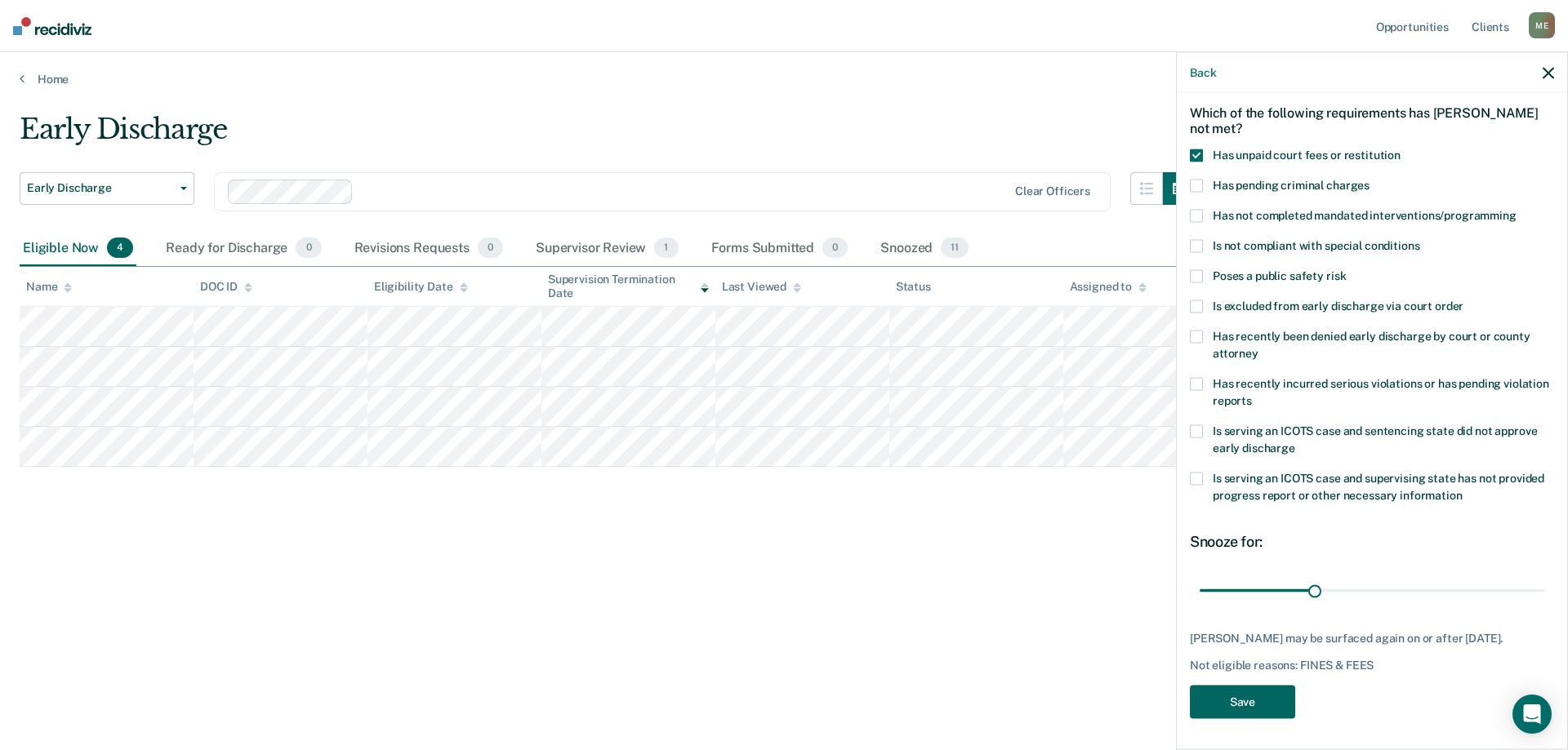
click at [1239, 702] on button "Save" at bounding box center [1243, 701] width 105 height 33
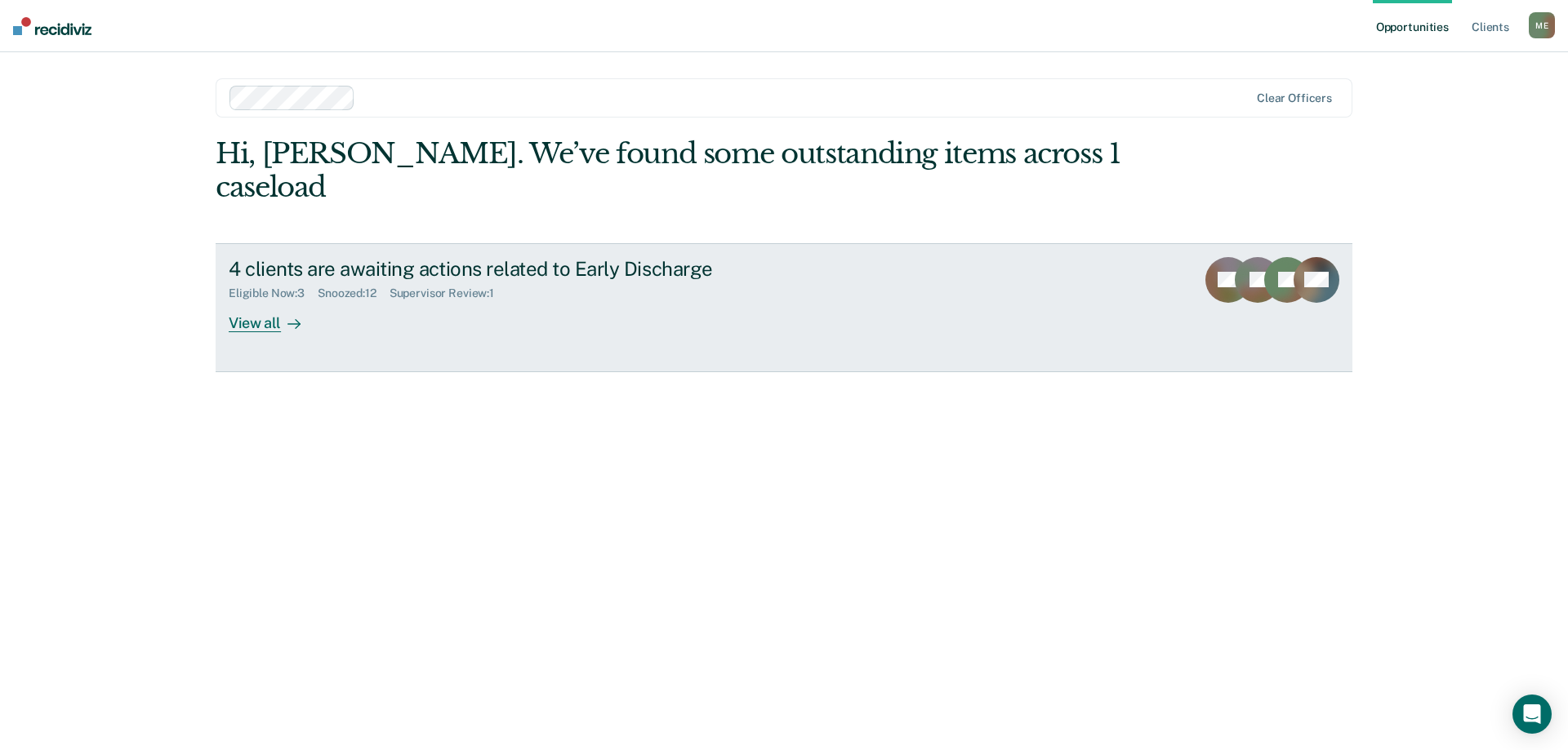
click at [298, 317] on icon at bounding box center [294, 323] width 13 height 13
